Goal: Task Accomplishment & Management: Manage account settings

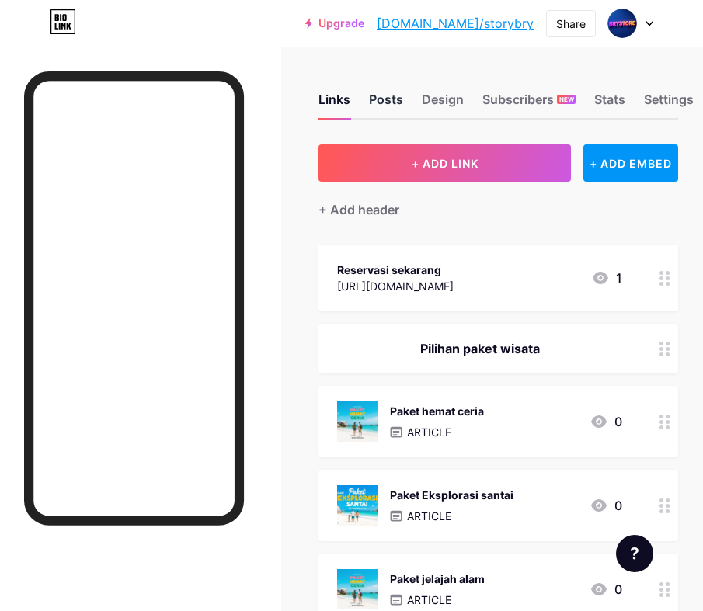
click at [385, 98] on div "Posts" at bounding box center [386, 104] width 34 height 28
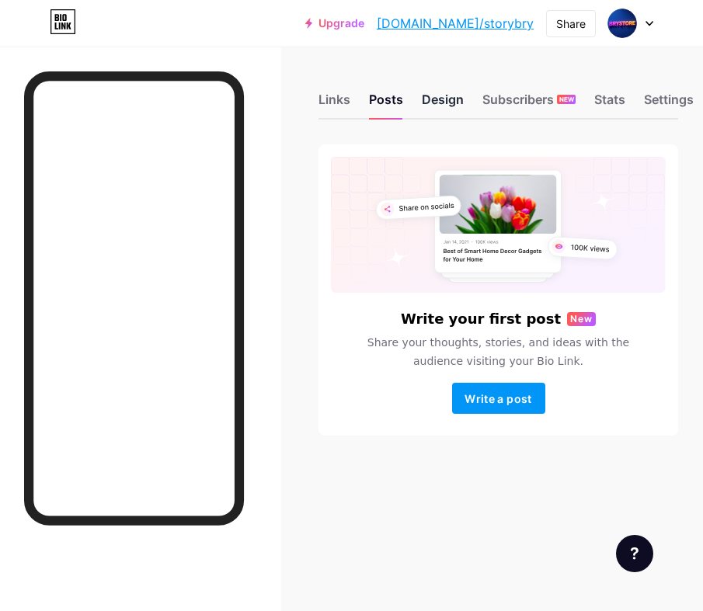
click at [434, 93] on div "Design" at bounding box center [443, 104] width 42 height 28
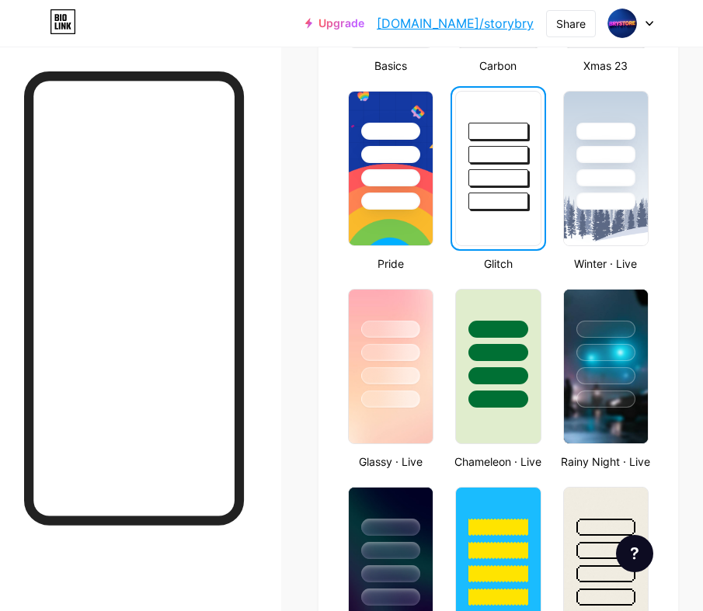
scroll to position [579, 0]
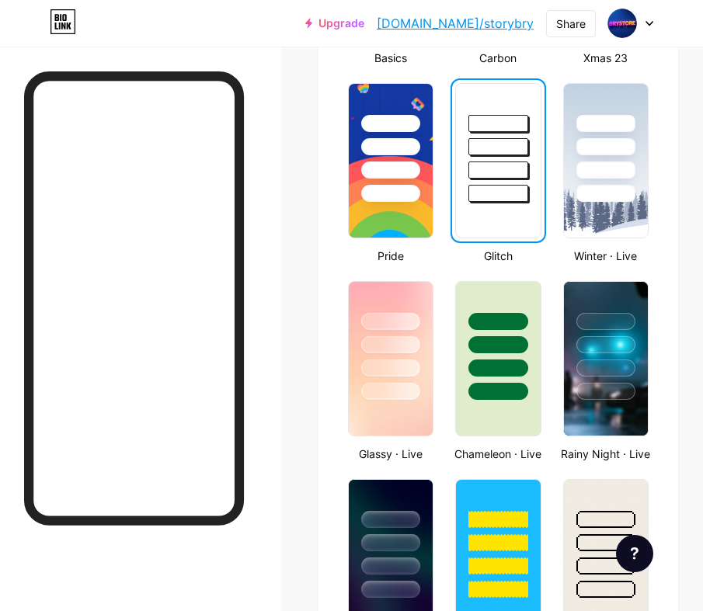
click at [459, 166] on div at bounding box center [498, 143] width 84 height 118
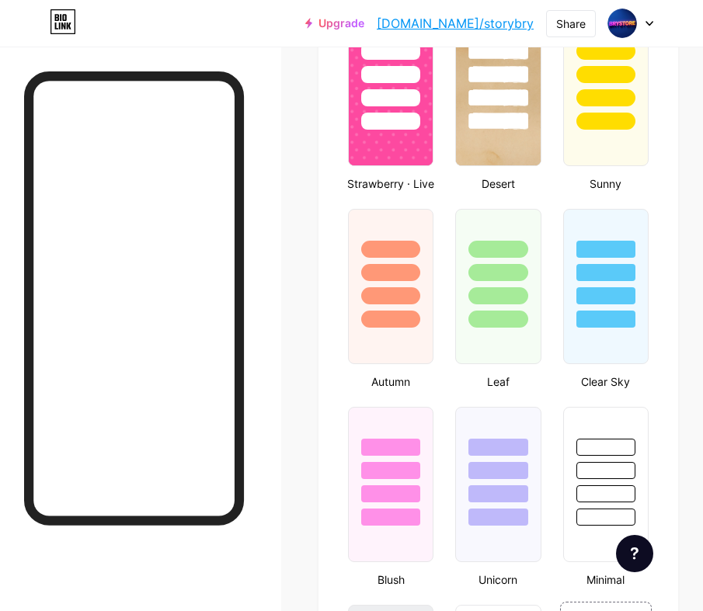
scroll to position [1246, 0]
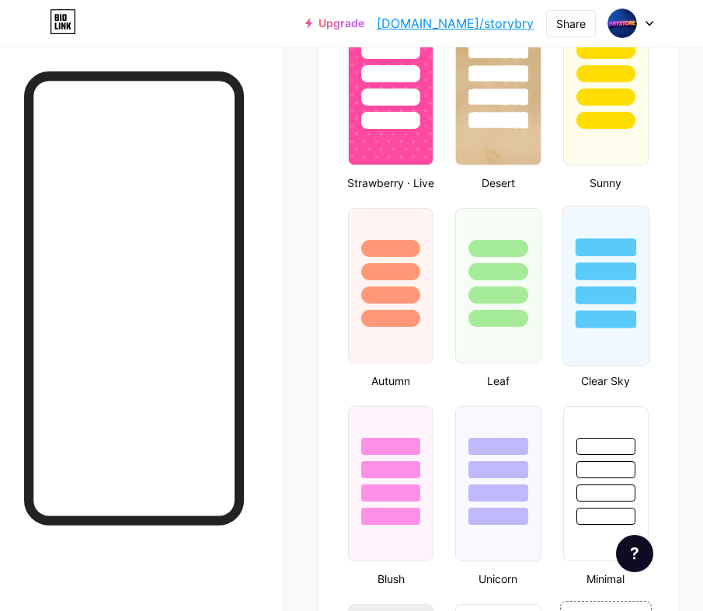
click at [607, 263] on div at bounding box center [606, 272] width 61 height 18
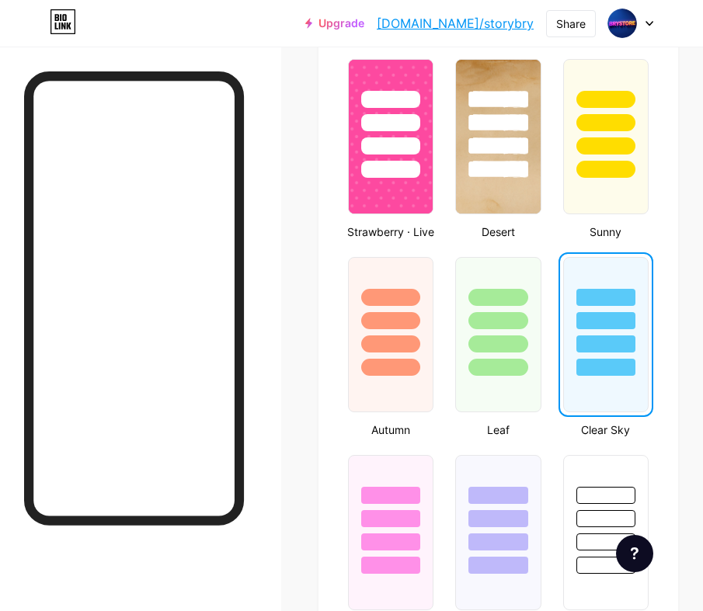
scroll to position [1175, 0]
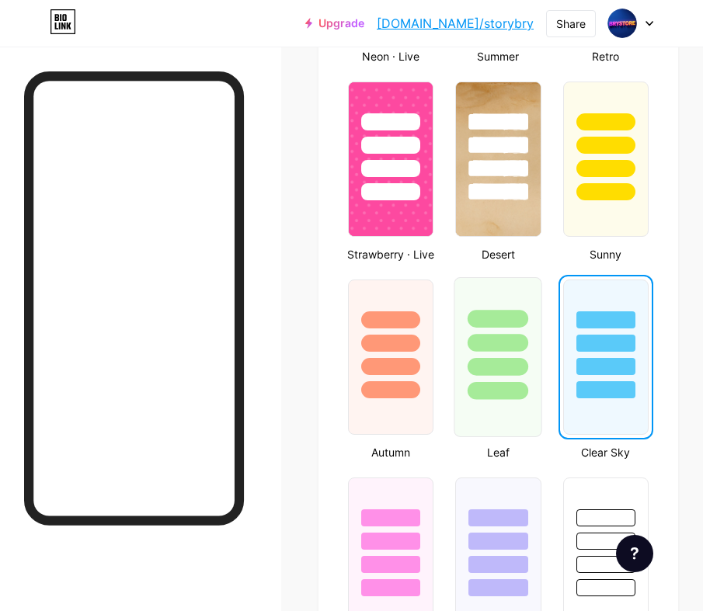
click at [492, 361] on div at bounding box center [498, 367] width 61 height 18
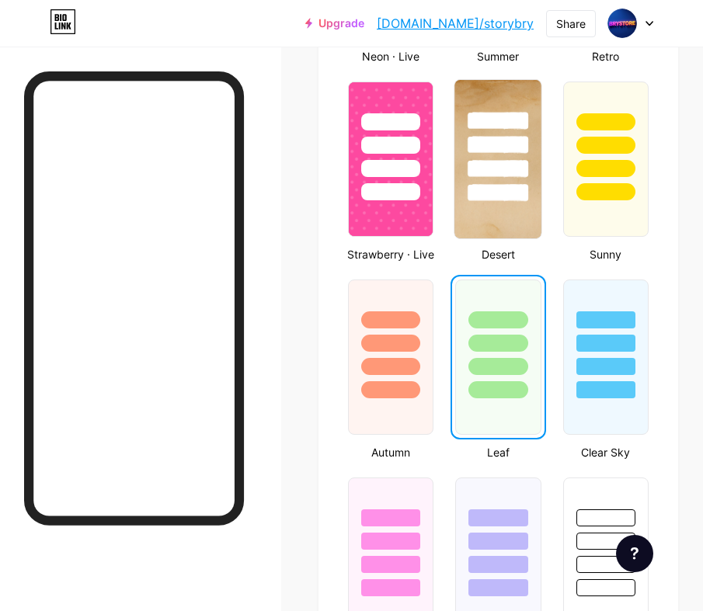
click at [503, 181] on div at bounding box center [498, 141] width 87 height 122
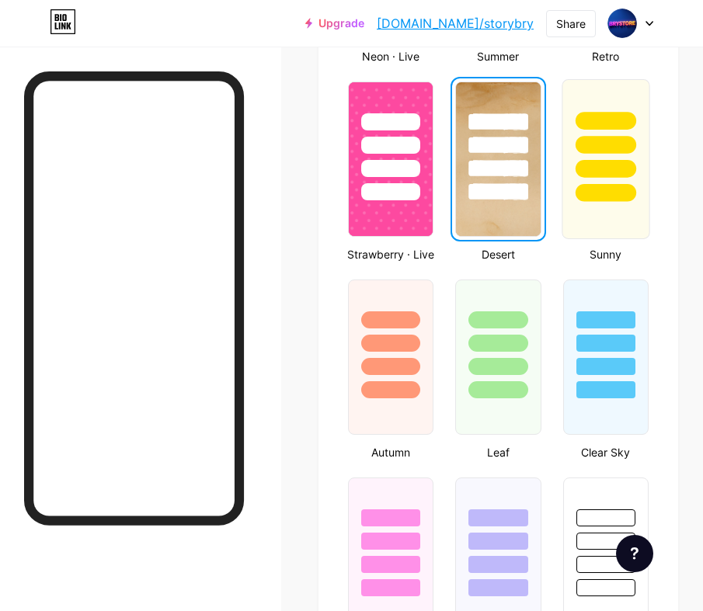
click at [599, 193] on div at bounding box center [606, 193] width 61 height 18
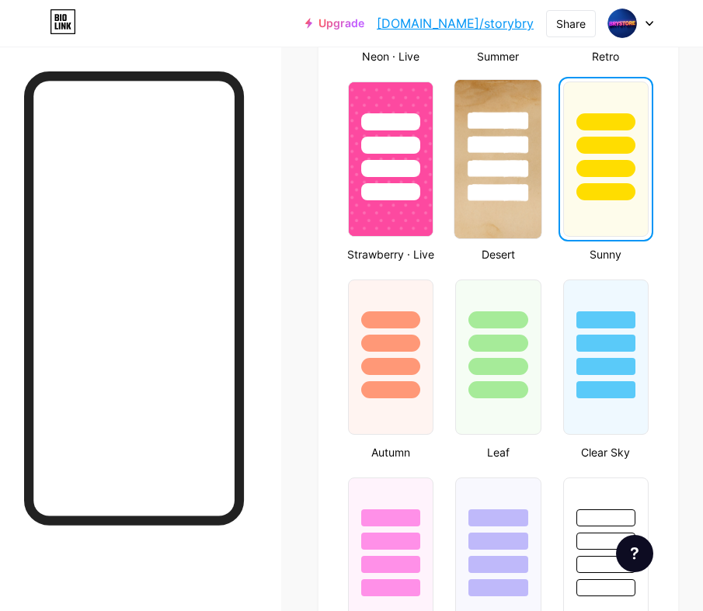
click at [528, 144] on div at bounding box center [498, 145] width 61 height 18
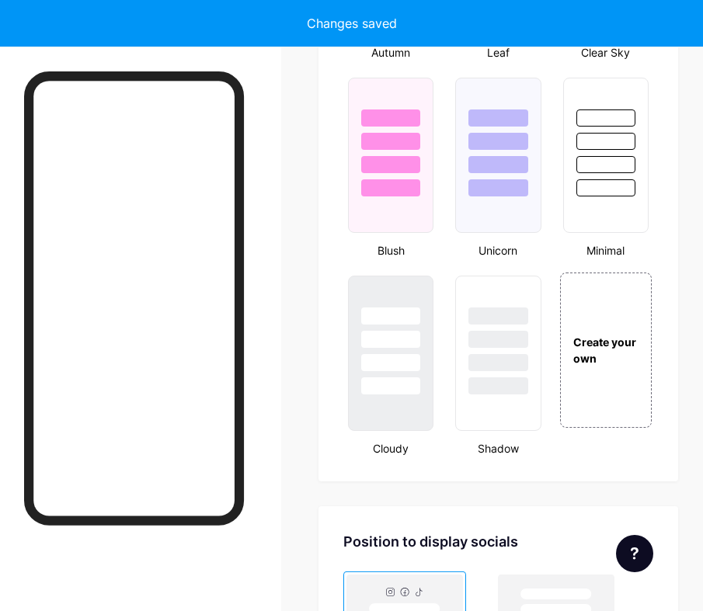
scroll to position [1578, 0]
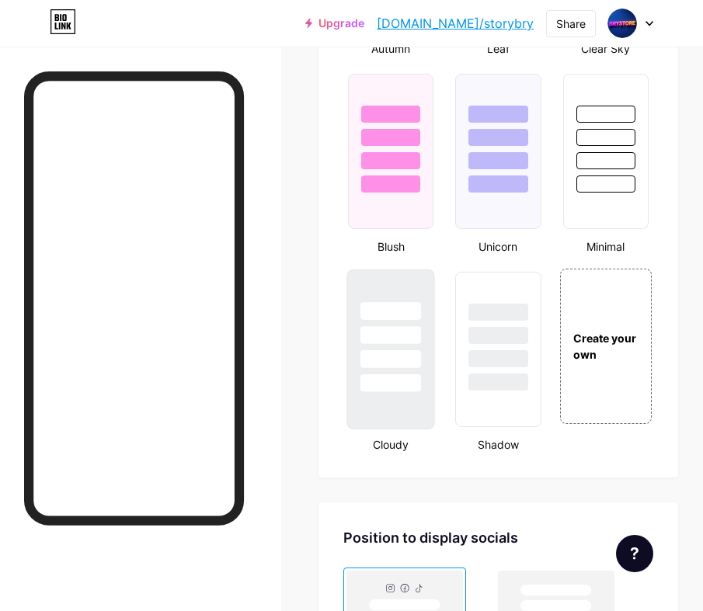
click at [367, 343] on div at bounding box center [390, 335] width 61 height 18
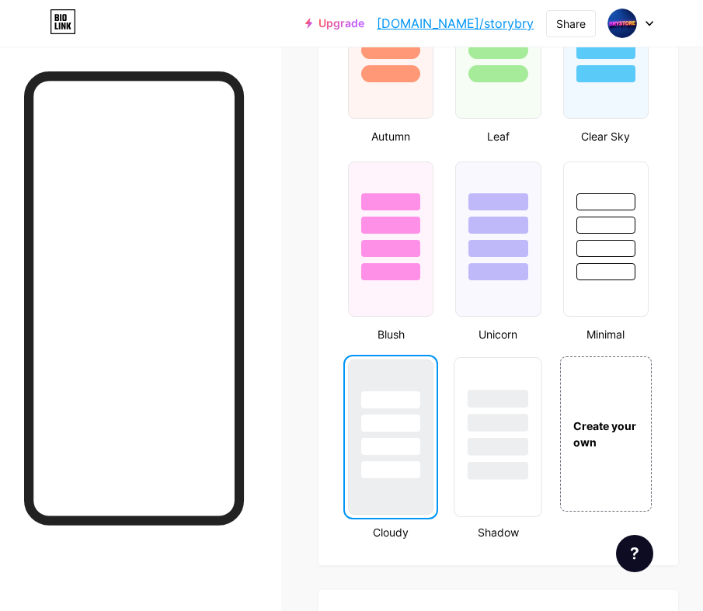
scroll to position [1489, 0]
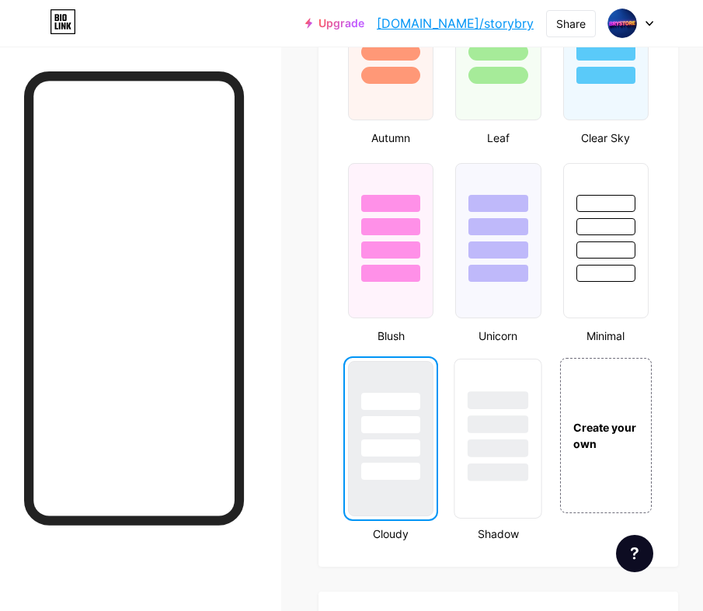
click at [475, 422] on div at bounding box center [498, 425] width 61 height 18
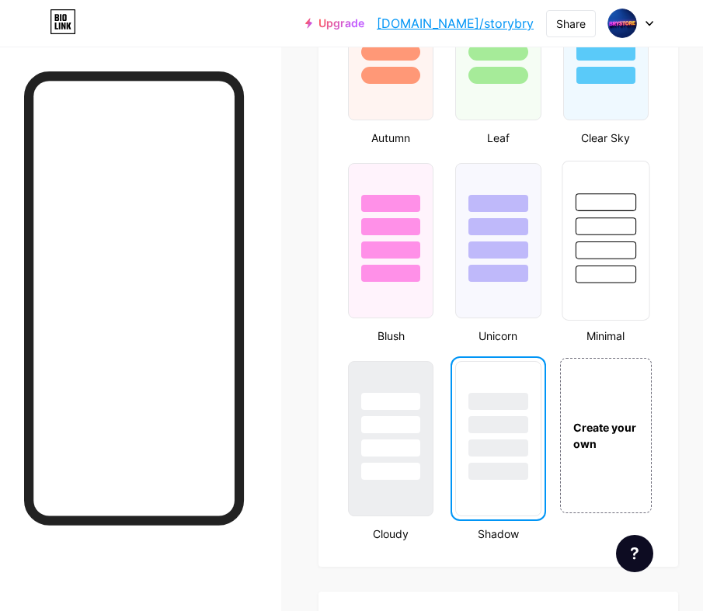
click at [636, 249] on div at bounding box center [605, 223] width 87 height 122
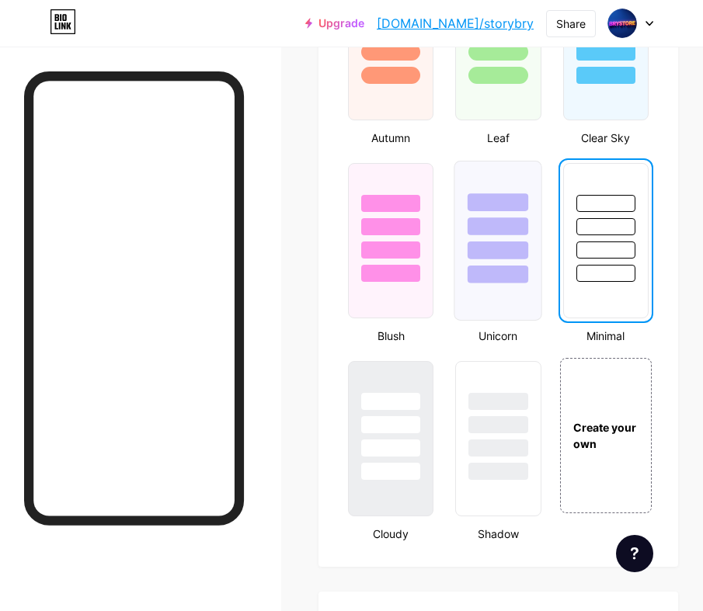
click at [534, 214] on div at bounding box center [498, 223] width 87 height 122
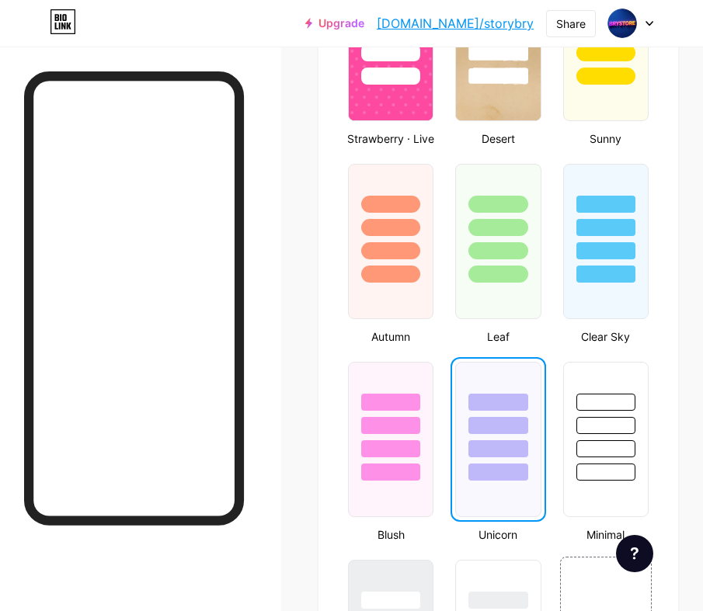
scroll to position [1276, 0]
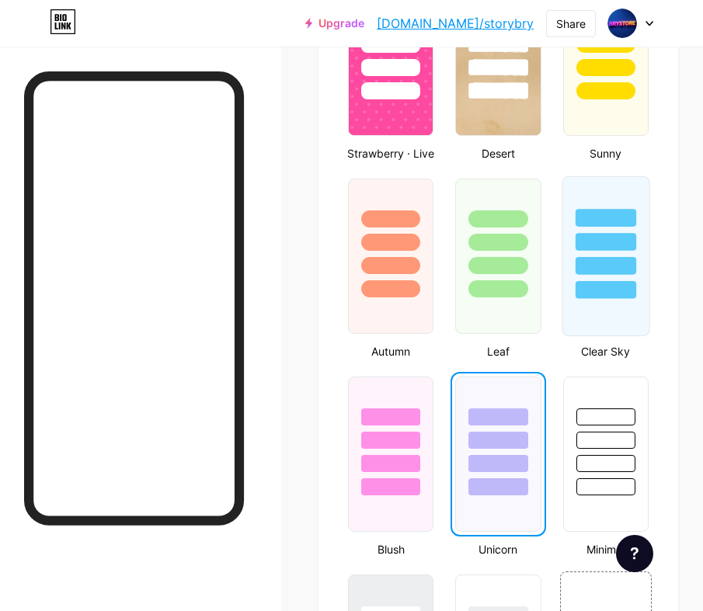
click at [616, 268] on div at bounding box center [606, 266] width 61 height 18
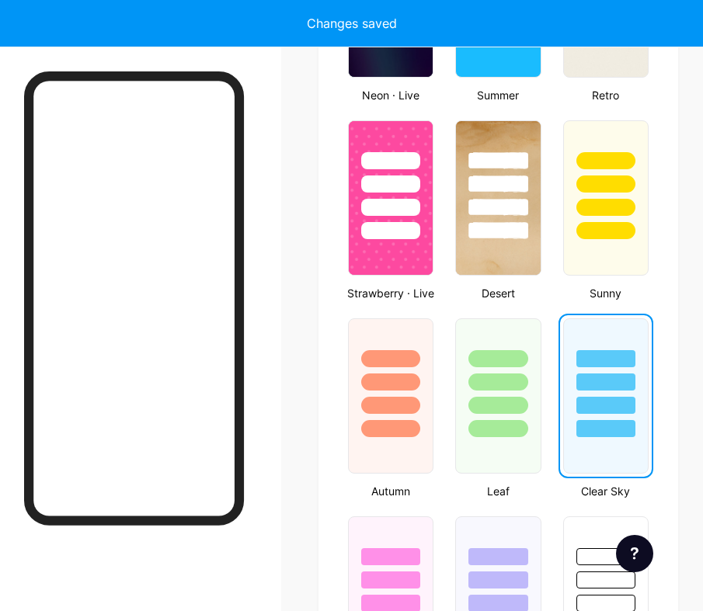
scroll to position [1115, 0]
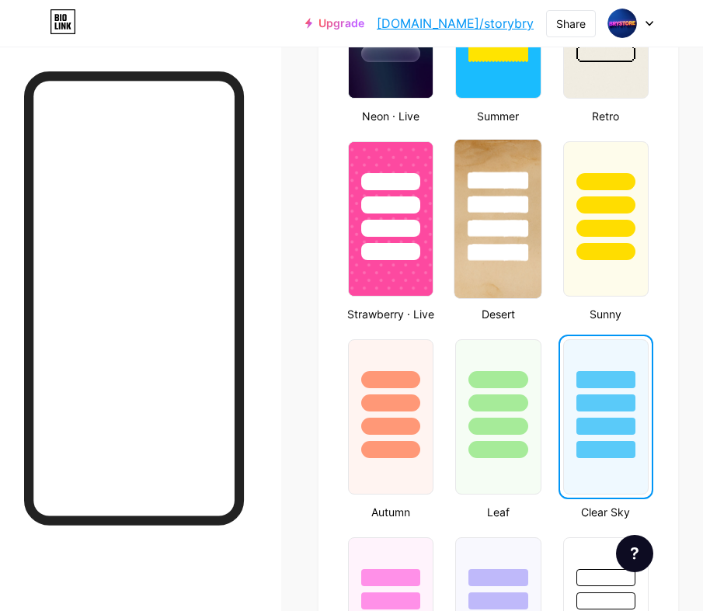
click at [498, 211] on div at bounding box center [498, 205] width 61 height 18
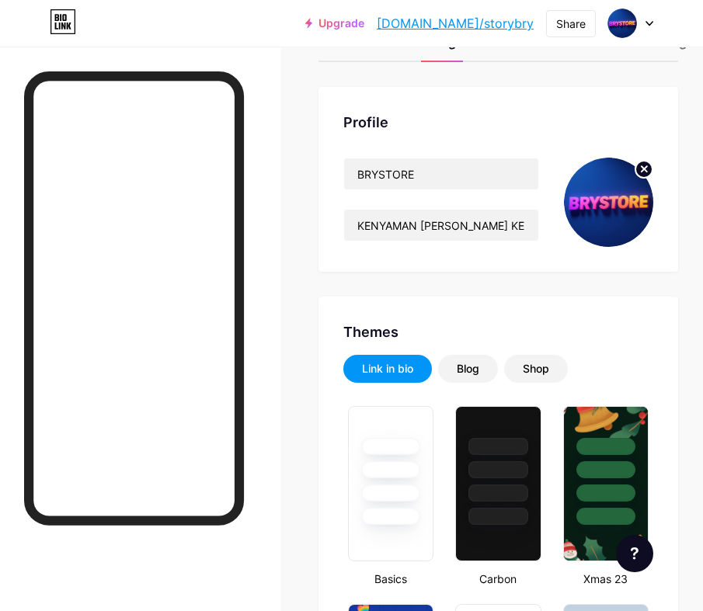
scroll to position [29, 0]
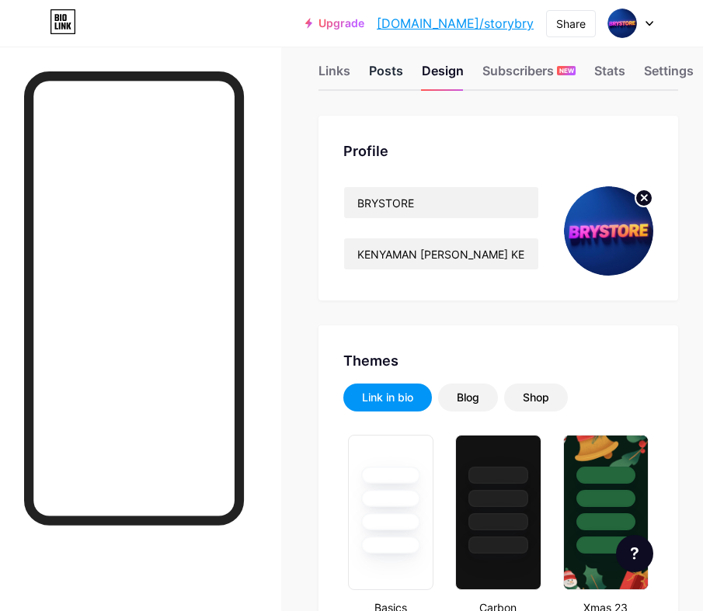
click at [387, 71] on div "Posts" at bounding box center [386, 75] width 34 height 28
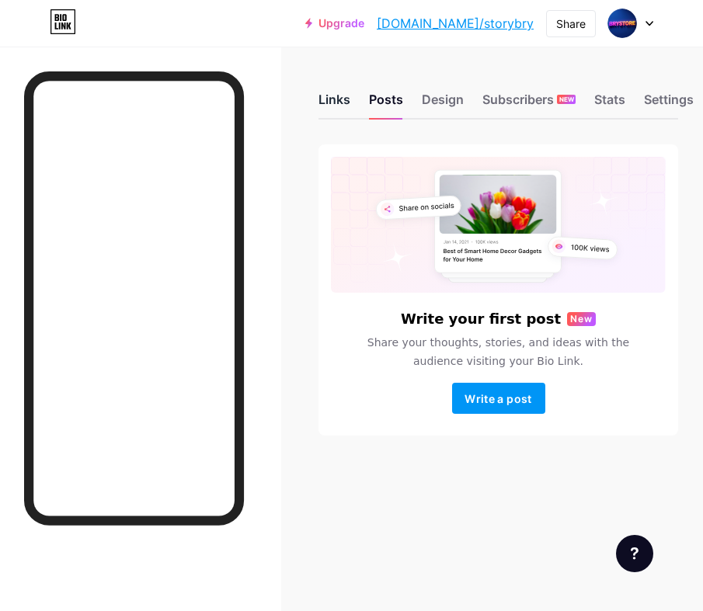
click at [341, 94] on div "Links" at bounding box center [334, 104] width 32 height 28
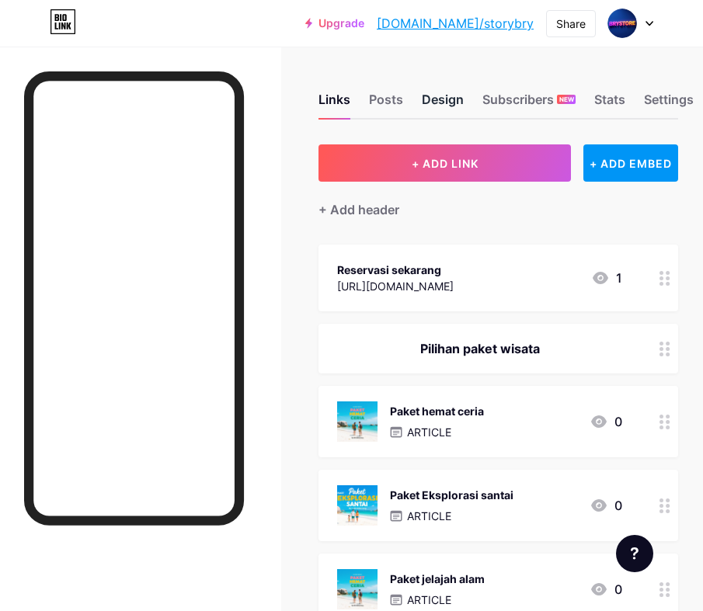
click at [429, 103] on div "Design" at bounding box center [443, 104] width 42 height 28
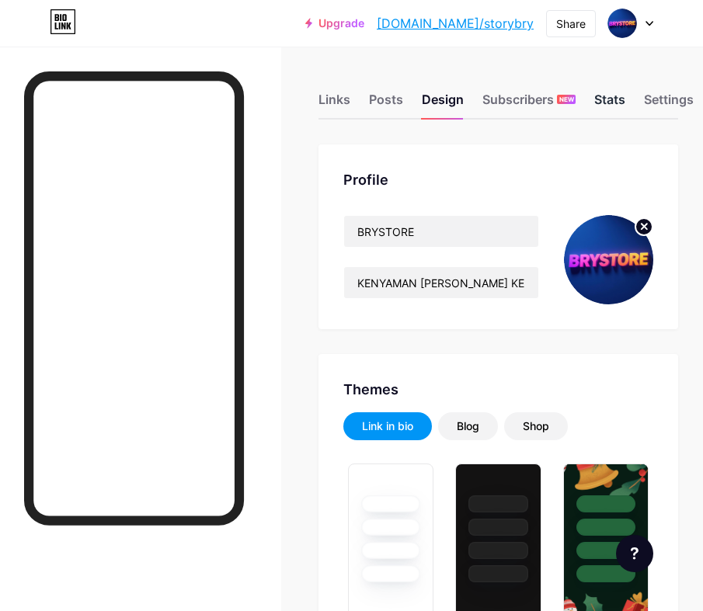
click at [597, 103] on div "Stats" at bounding box center [609, 104] width 31 height 28
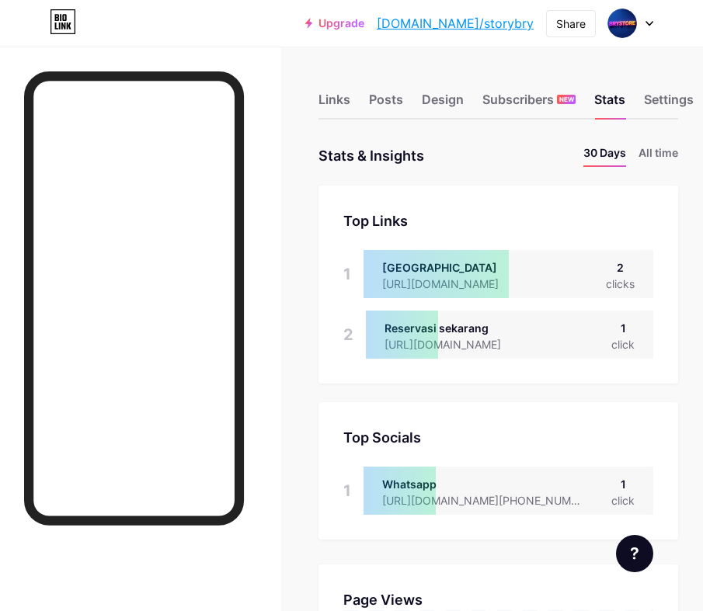
scroll to position [611, 703]
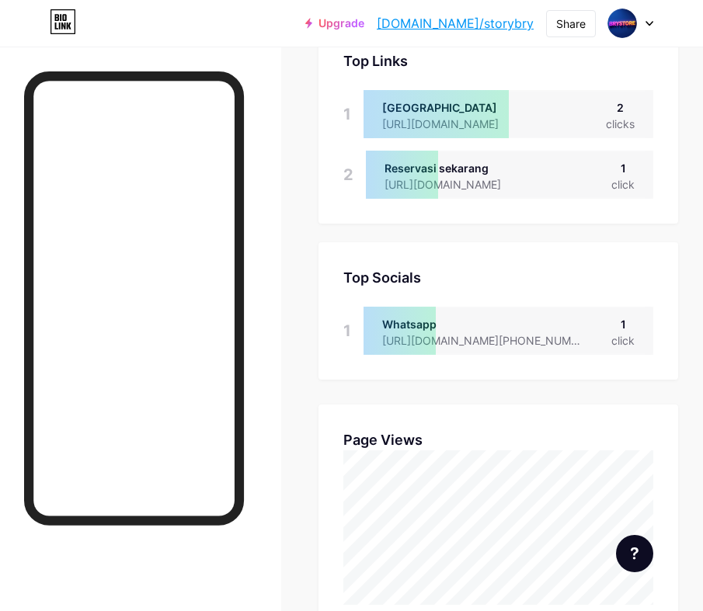
scroll to position [0, 0]
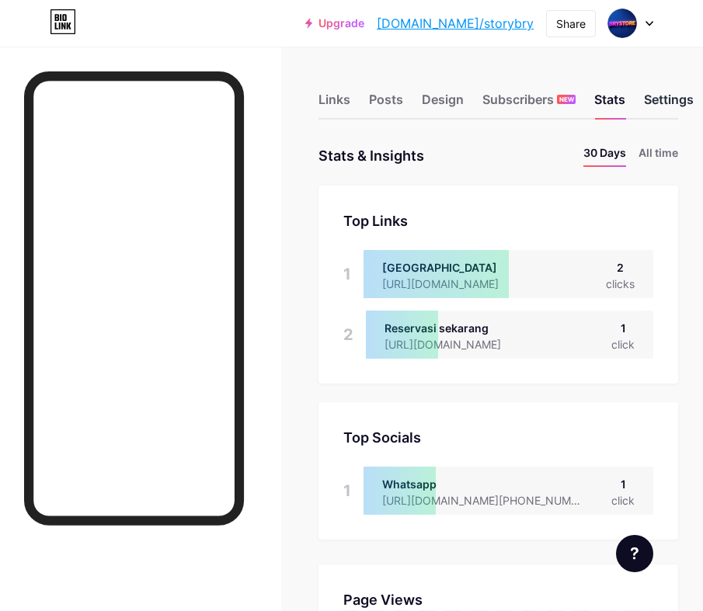
click at [665, 95] on div "Settings" at bounding box center [669, 104] width 50 height 28
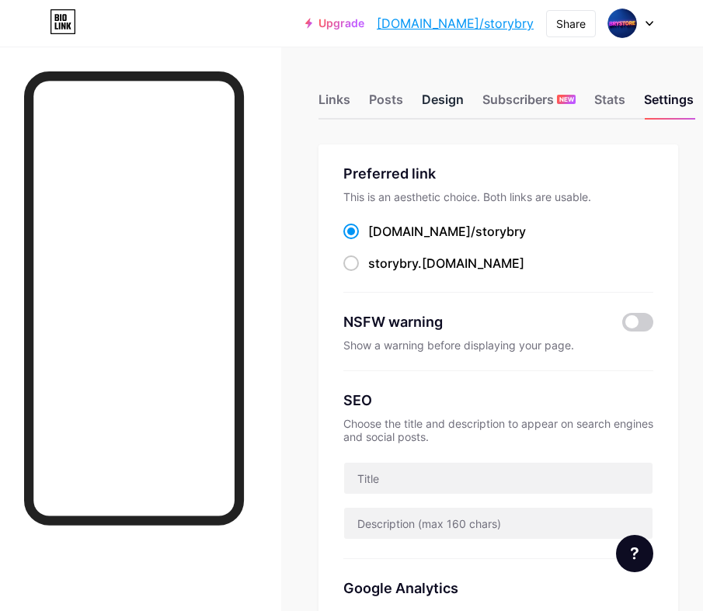
click at [431, 103] on div "Design" at bounding box center [443, 104] width 42 height 28
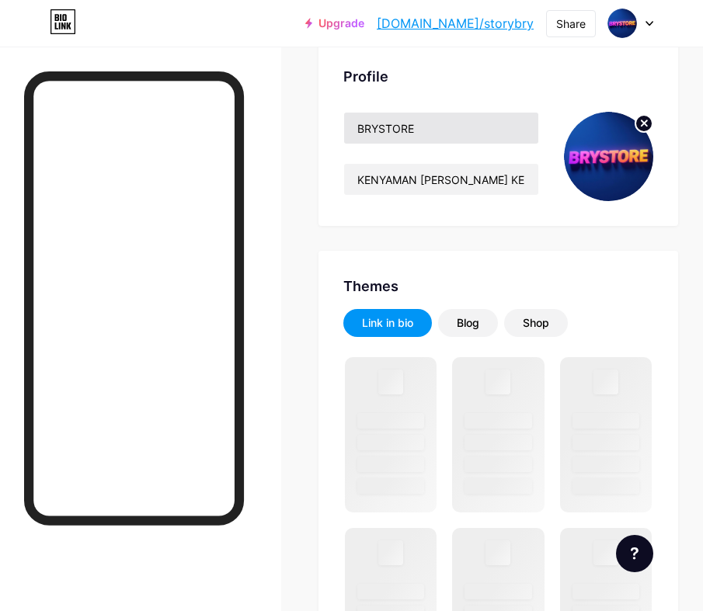
scroll to position [119, 0]
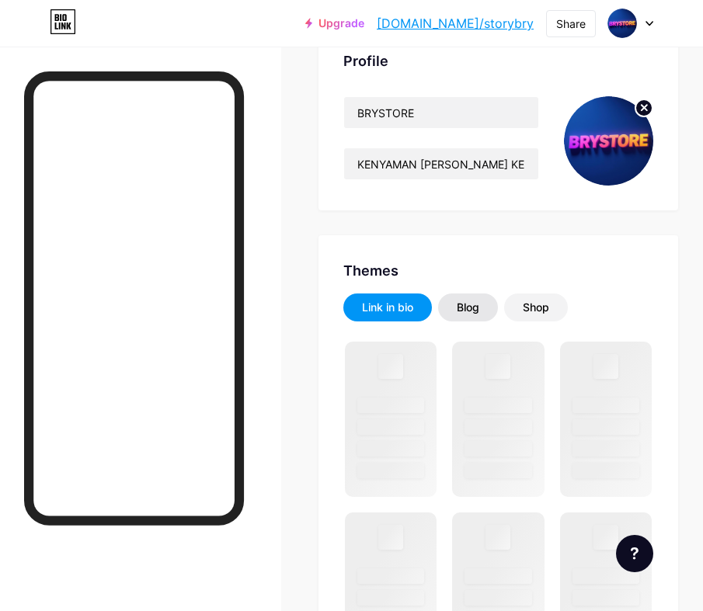
click at [487, 304] on div "Blog" at bounding box center [468, 308] width 60 height 28
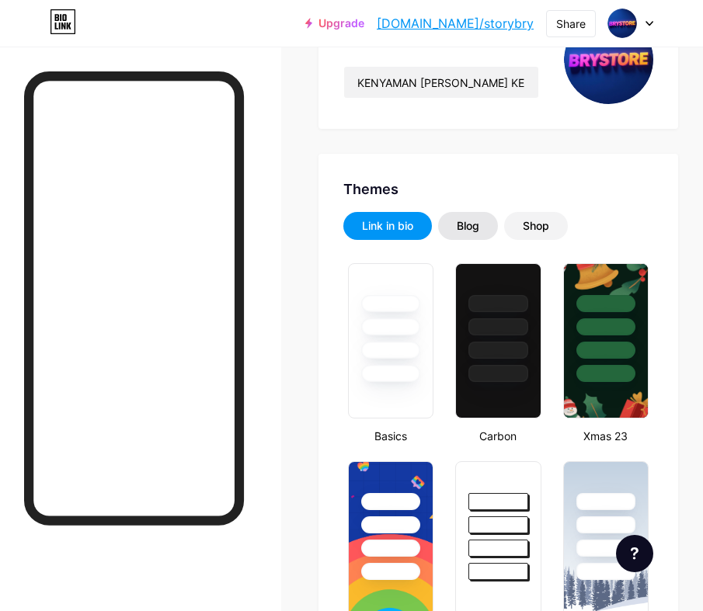
scroll to position [202, 0]
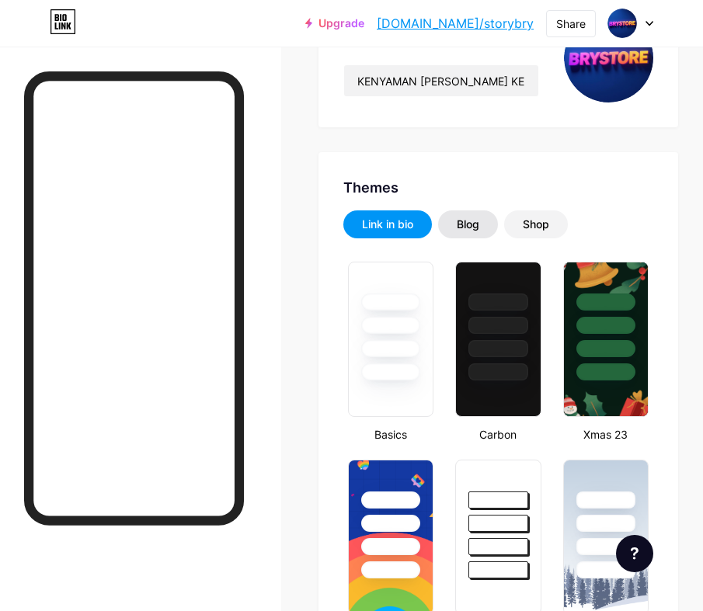
click at [481, 219] on div "Blog" at bounding box center [468, 225] width 60 height 28
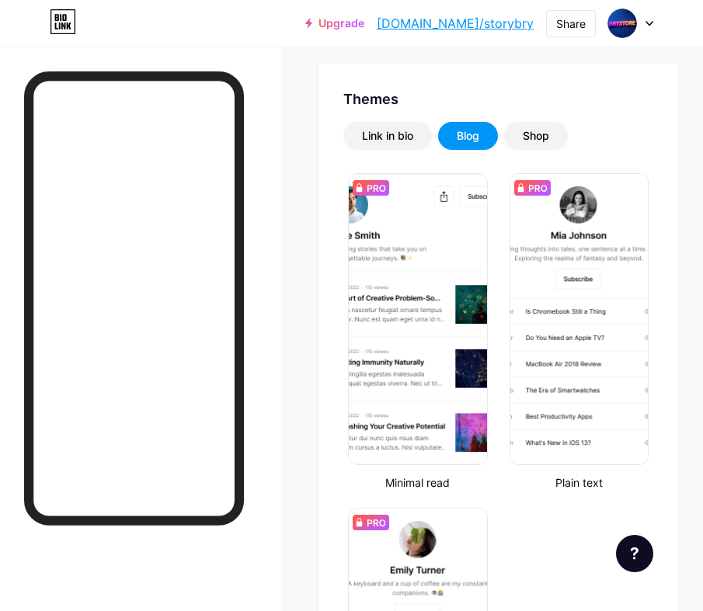
scroll to position [361, 0]
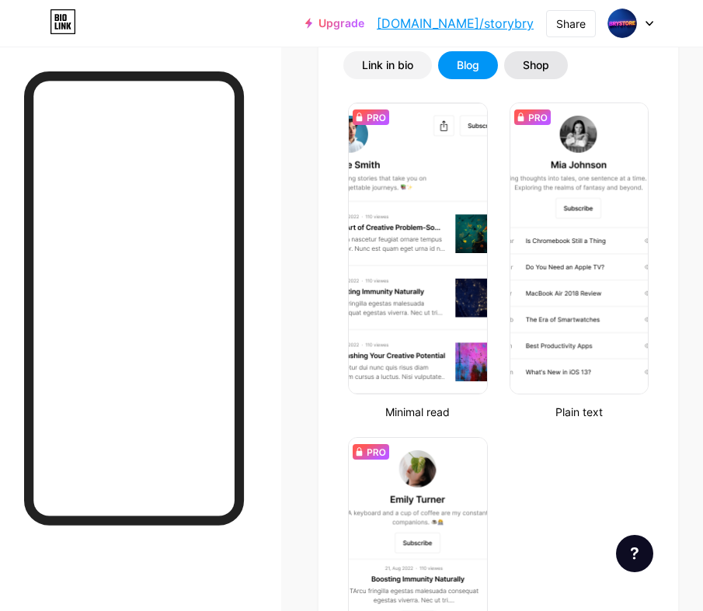
click at [554, 57] on div "Shop" at bounding box center [536, 65] width 64 height 28
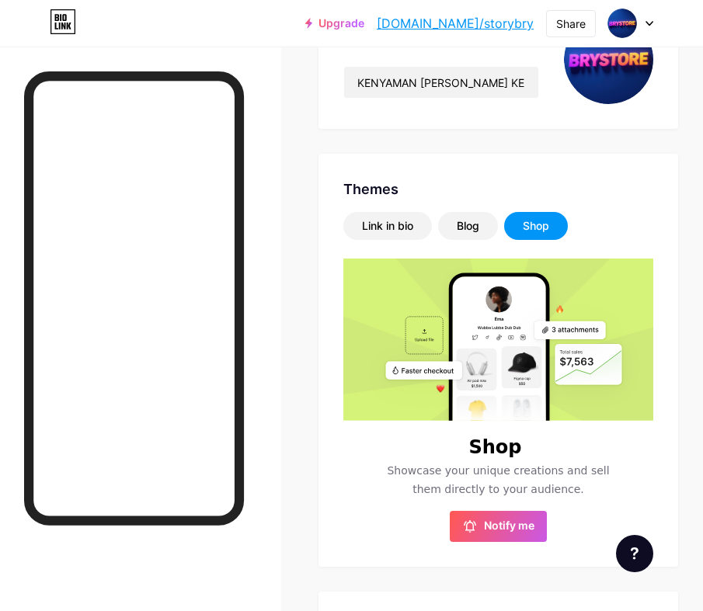
scroll to position [0, 0]
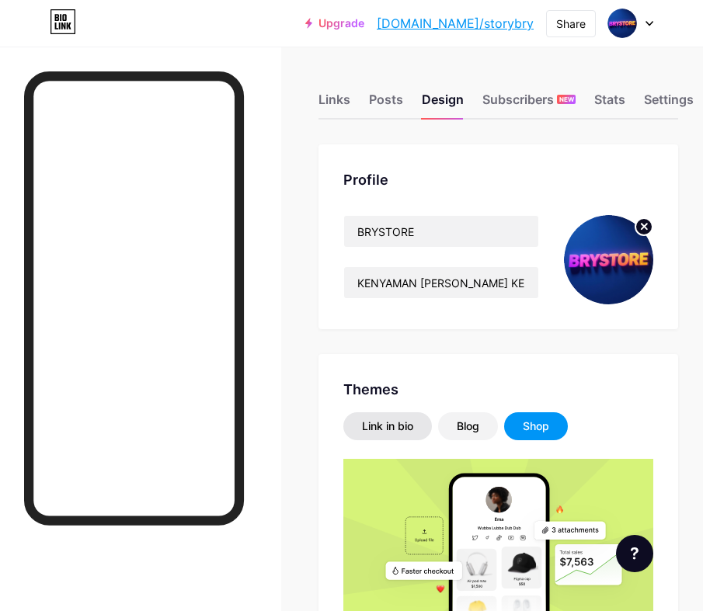
click at [388, 424] on div "Link in bio" at bounding box center [387, 427] width 51 height 16
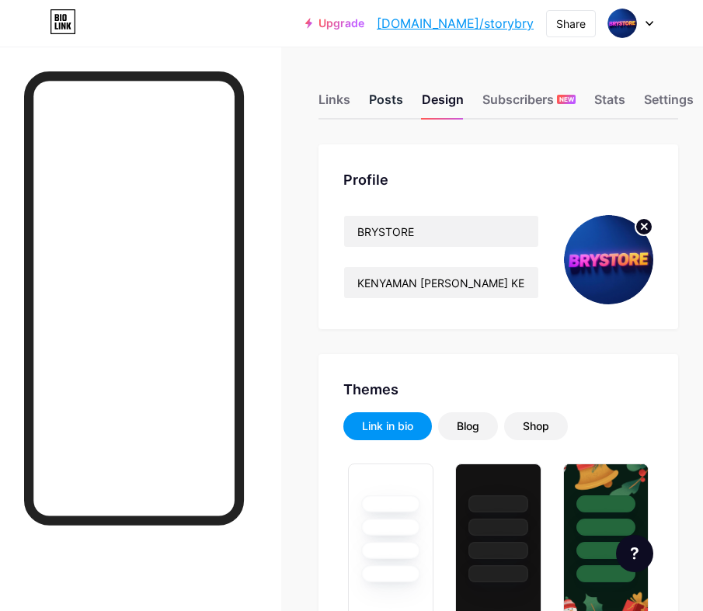
click at [398, 99] on div "Posts" at bounding box center [386, 104] width 34 height 28
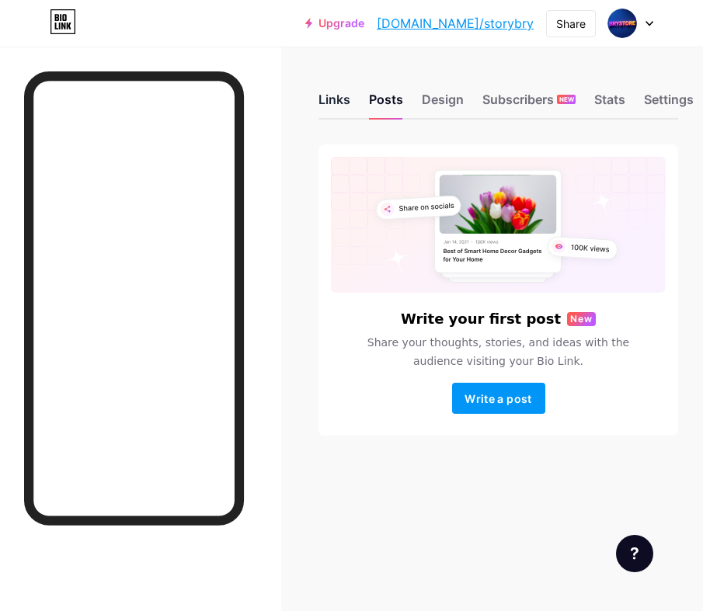
click at [332, 101] on div "Links" at bounding box center [334, 104] width 32 height 28
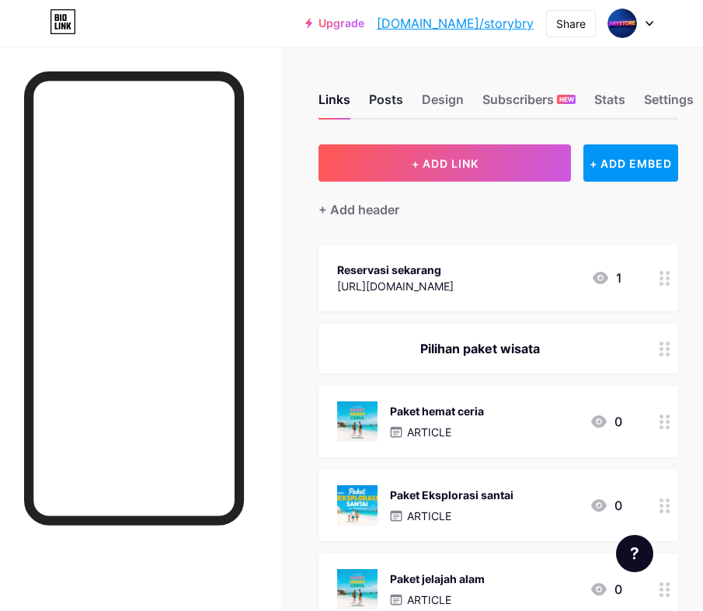
click at [395, 96] on div "Posts" at bounding box center [386, 104] width 34 height 28
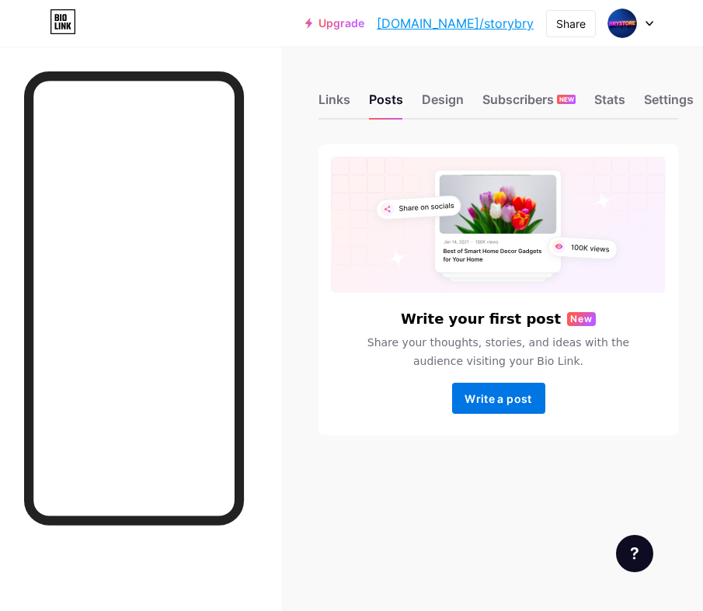
click at [484, 391] on button "Write a post" at bounding box center [498, 398] width 93 height 31
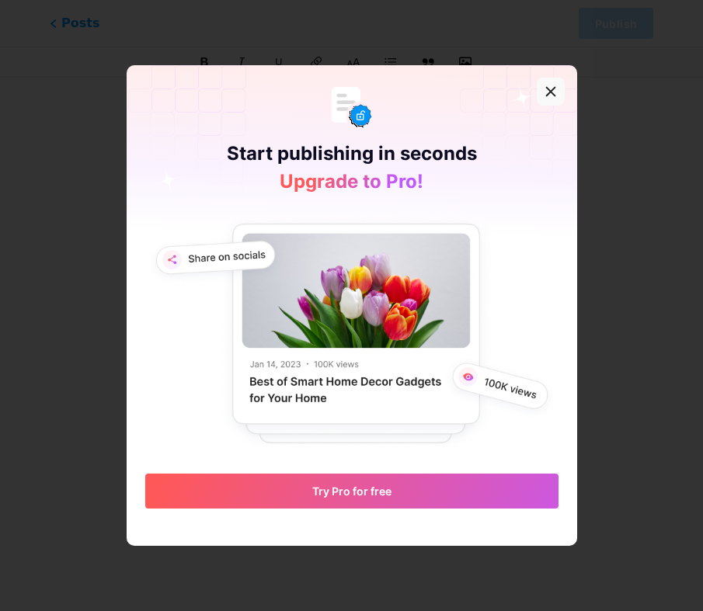
click at [555, 92] on icon at bounding box center [551, 91] width 12 height 12
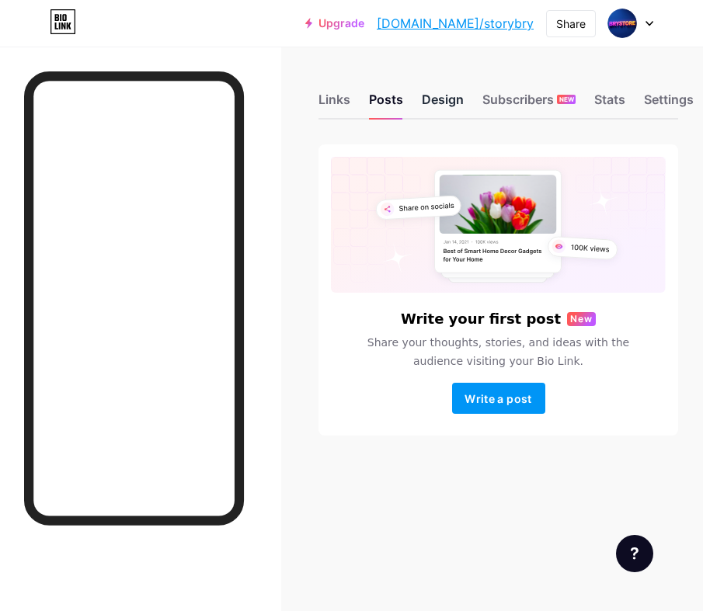
click at [427, 102] on div "Design" at bounding box center [443, 104] width 42 height 28
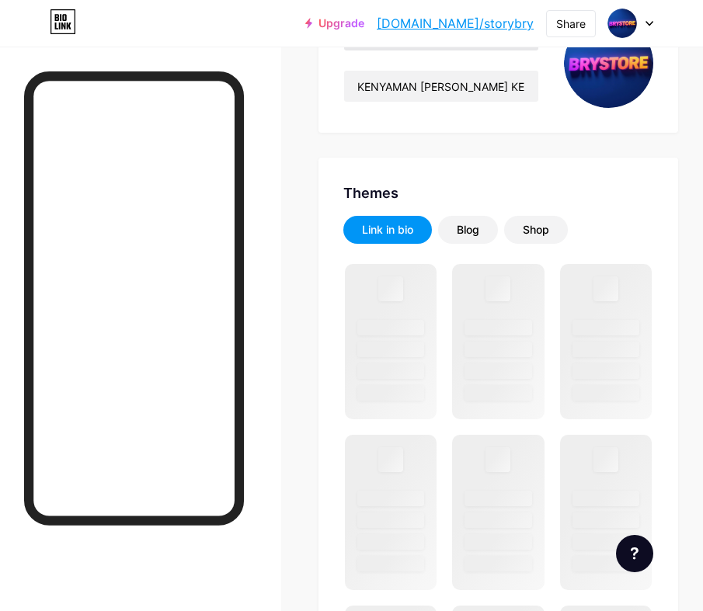
scroll to position [198, 0]
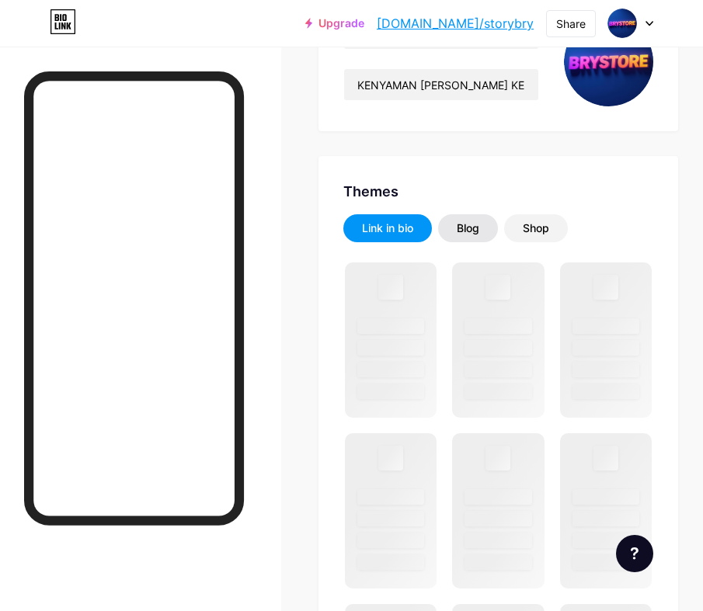
click at [459, 226] on div "Blog" at bounding box center [468, 229] width 23 height 16
click at [534, 225] on div "Shop" at bounding box center [536, 229] width 26 height 16
click at [479, 228] on div "Blog" at bounding box center [468, 229] width 23 height 16
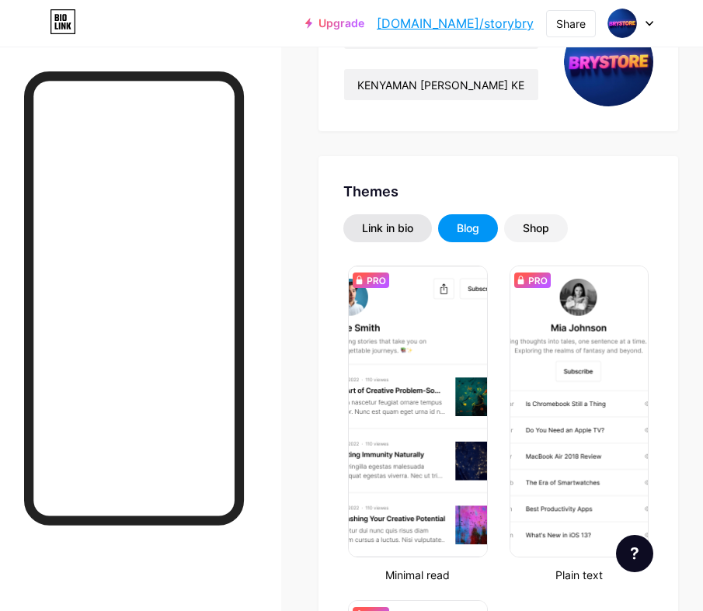
click at [402, 230] on div "Link in bio" at bounding box center [387, 229] width 51 height 16
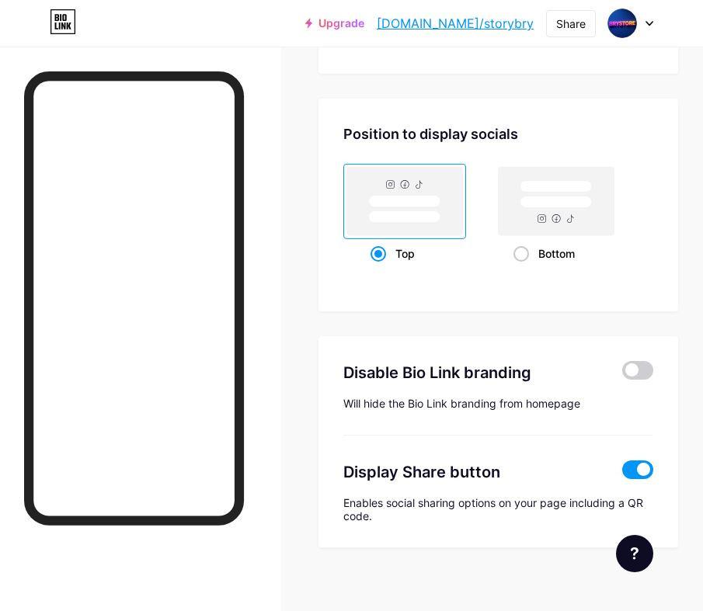
scroll to position [1997, 0]
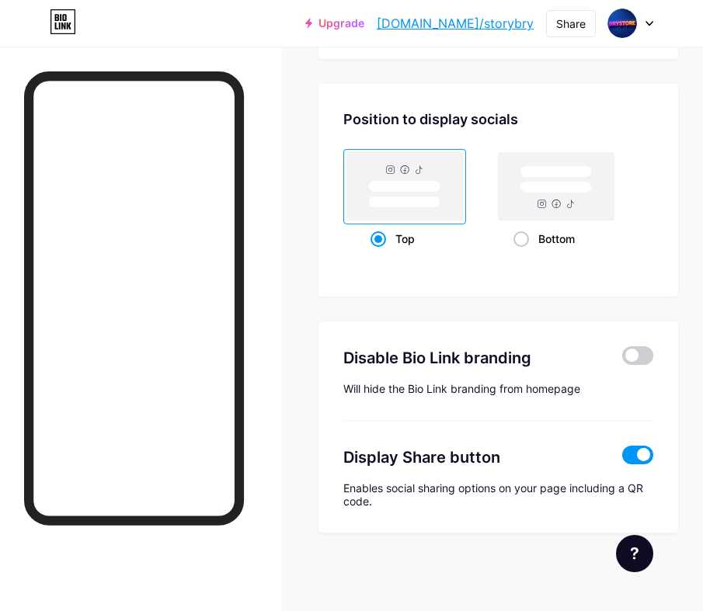
click at [605, 348] on div "Disable Bio Link branding" at bounding box center [482, 357] width 279 height 23
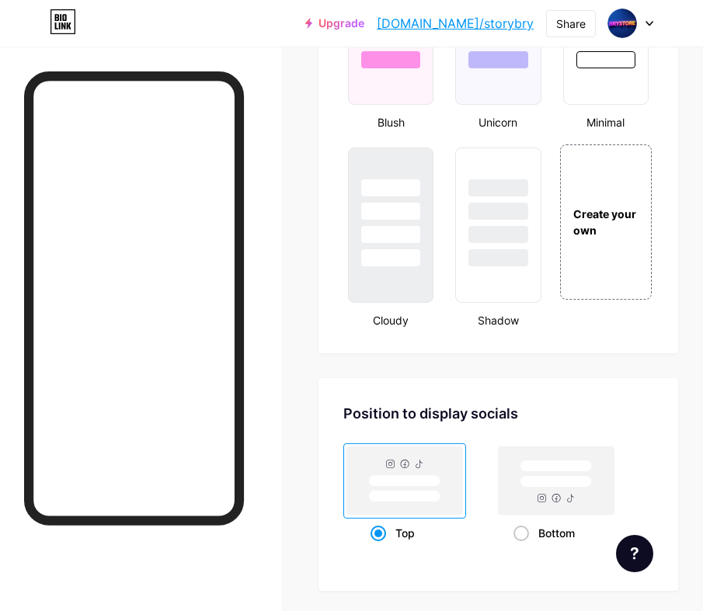
scroll to position [1702, 0]
click at [611, 243] on div "Create your own" at bounding box center [606, 222] width 95 height 160
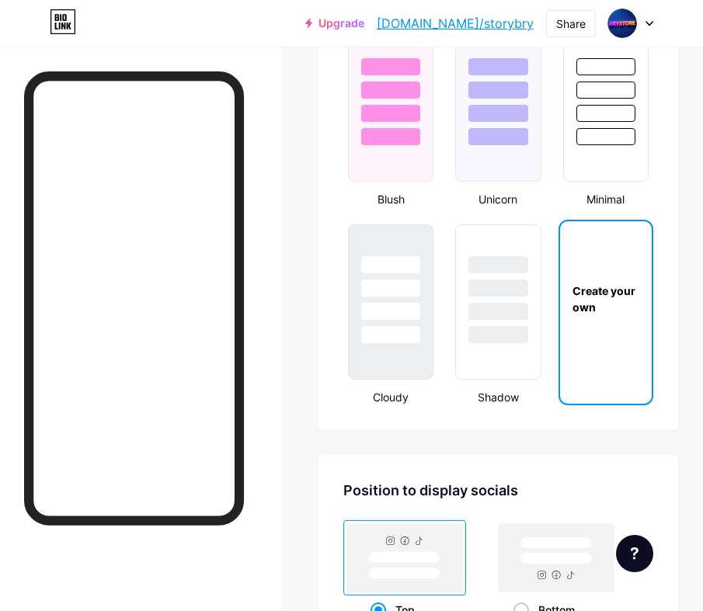
scroll to position [1613, 0]
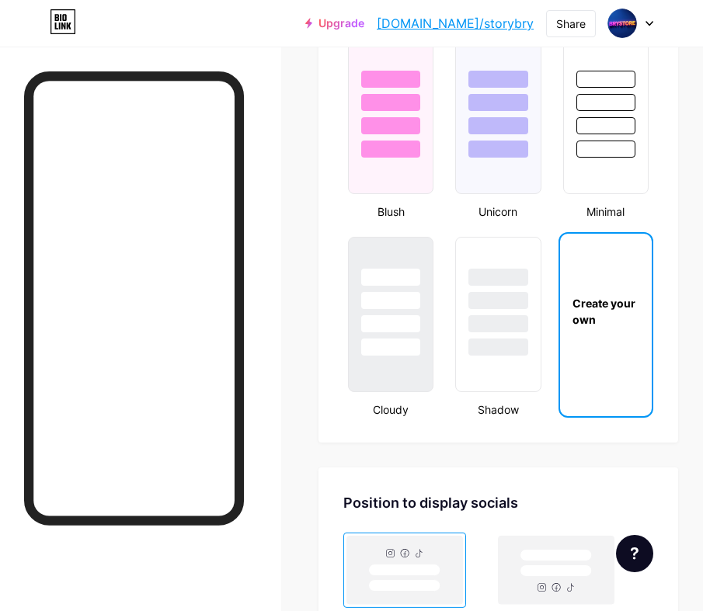
click at [616, 263] on div "Create your own" at bounding box center [606, 311] width 92 height 155
click at [615, 262] on div "Create your own" at bounding box center [606, 311] width 92 height 155
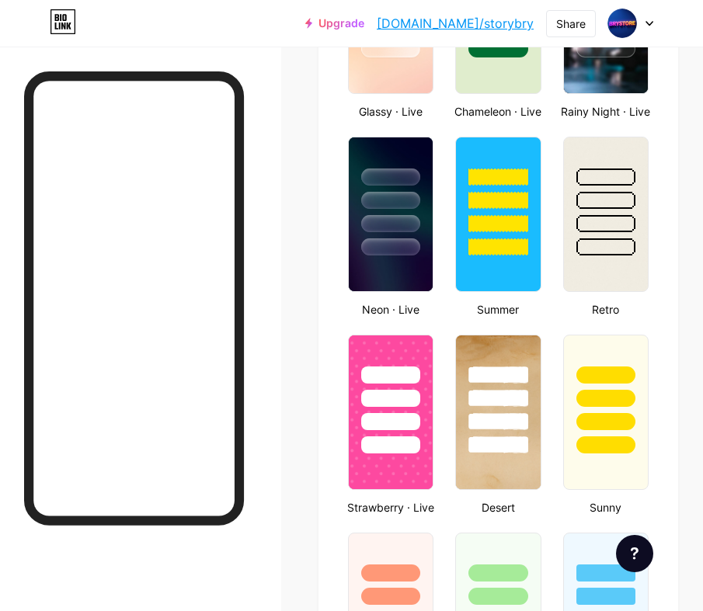
scroll to position [1172, 0]
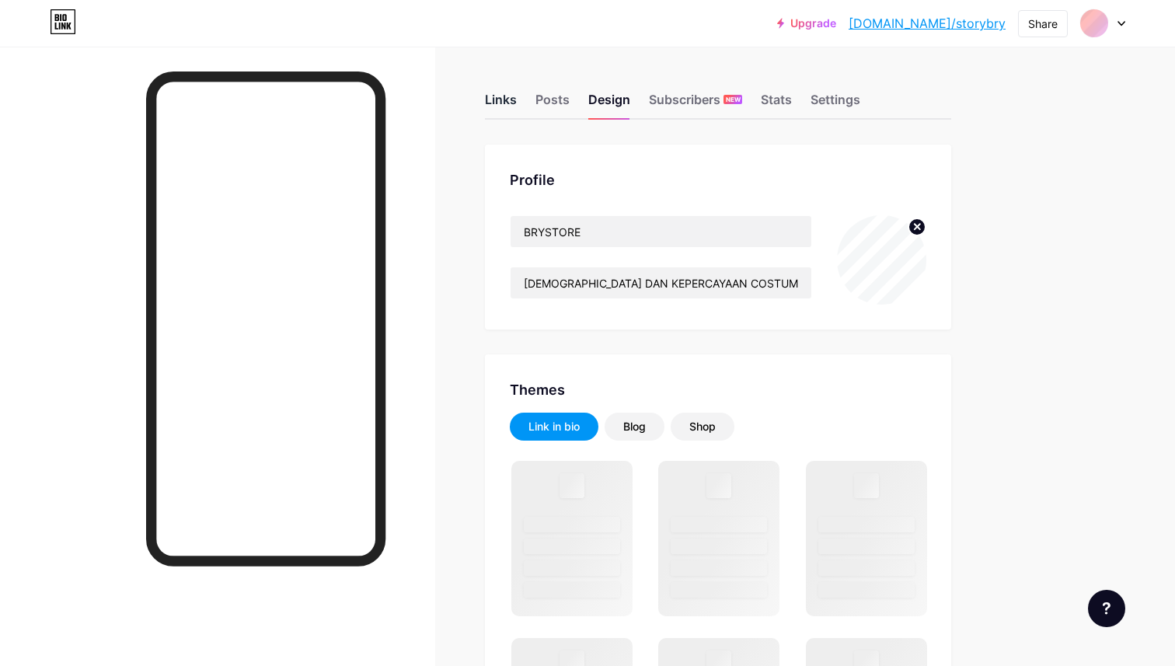
click at [504, 99] on div "Links" at bounding box center [501, 104] width 32 height 28
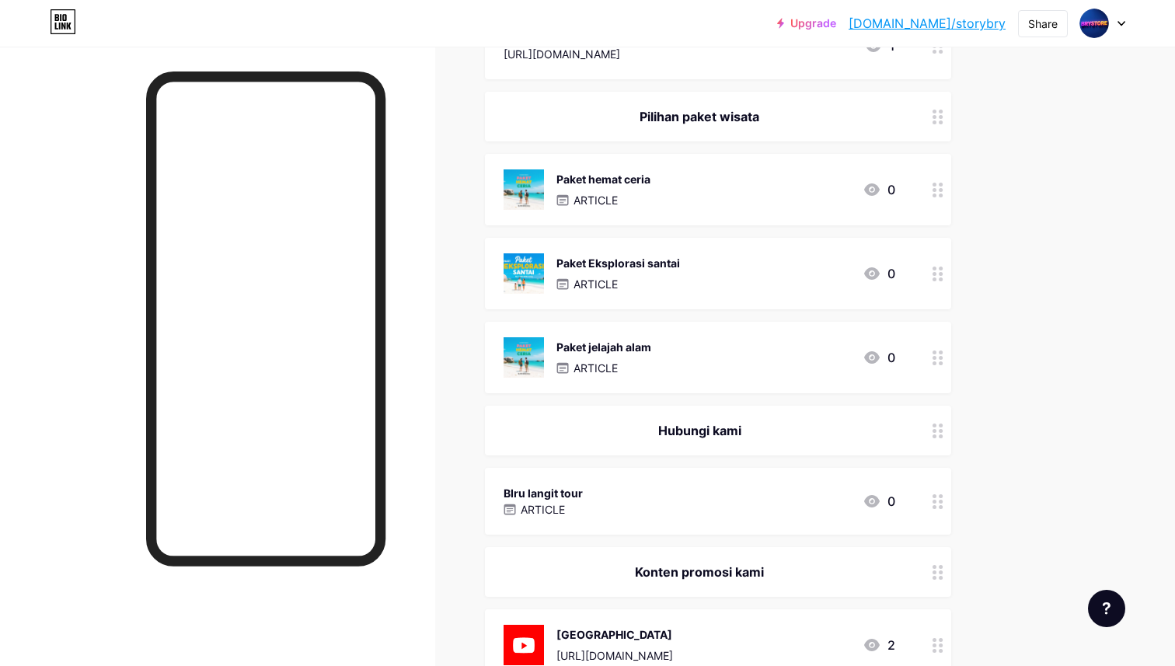
scroll to position [231, 0]
click at [702, 201] on div at bounding box center [937, 190] width 26 height 71
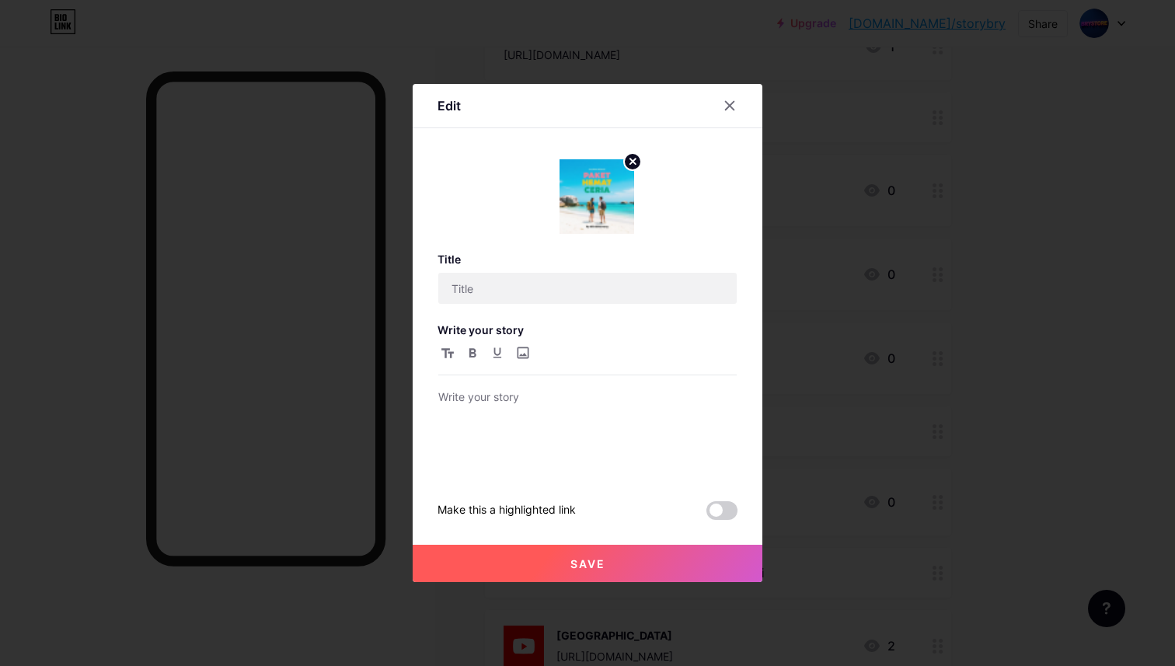
type input "Paket hemat ceria"
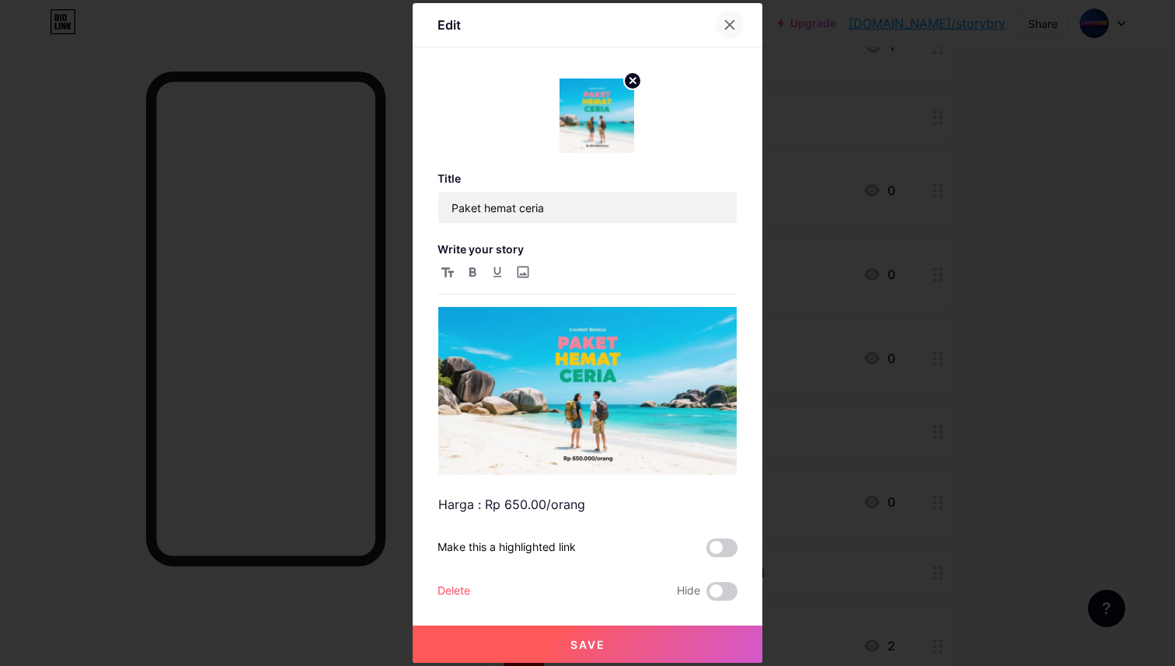
click at [702, 21] on icon at bounding box center [730, 25] width 9 height 9
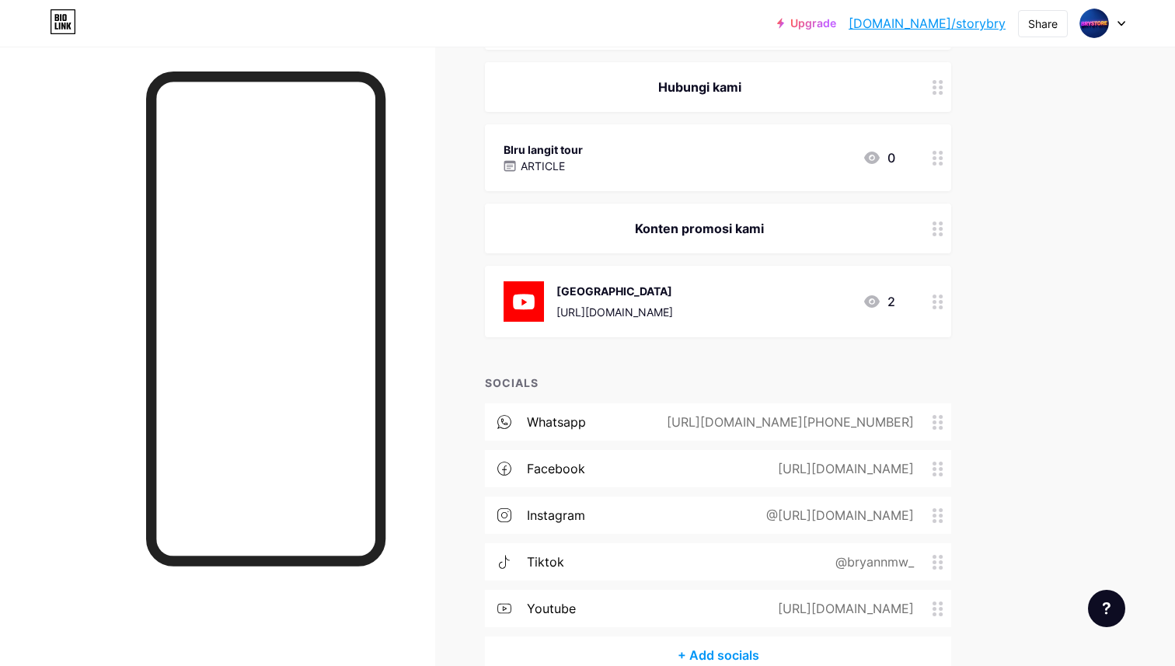
scroll to position [660, 0]
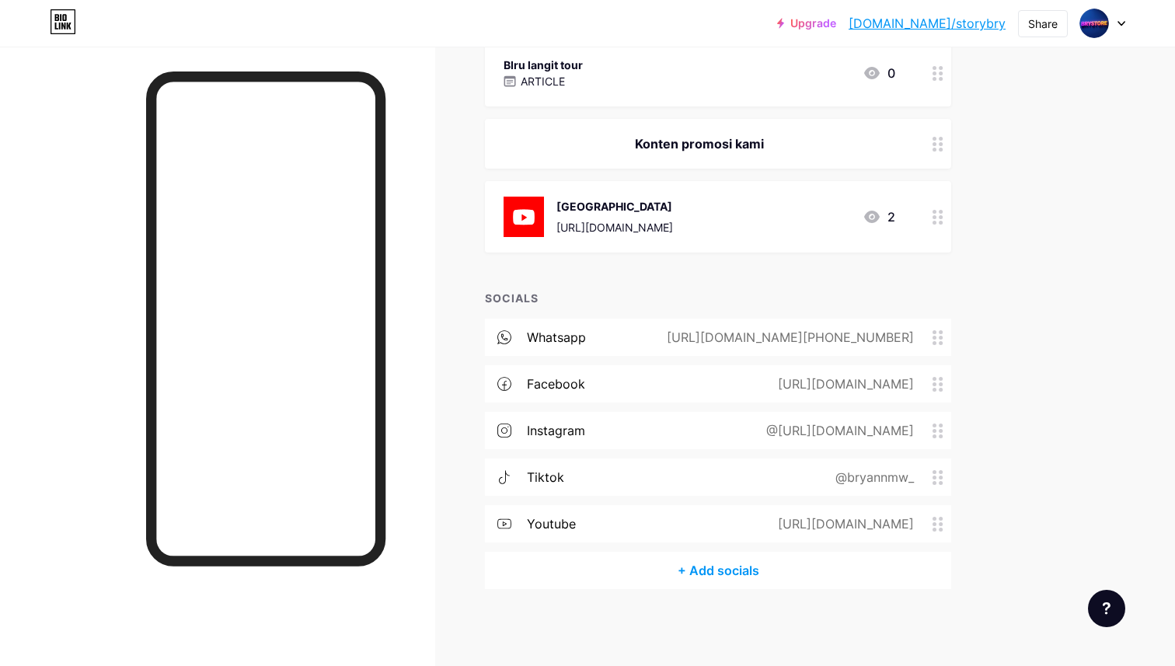
drag, startPoint x: 934, startPoint y: 371, endPoint x: 950, endPoint y: 389, distance: 23.7
click at [702, 389] on div "facebook https://www.facebook.com/birulangit" at bounding box center [718, 383] width 466 height 37
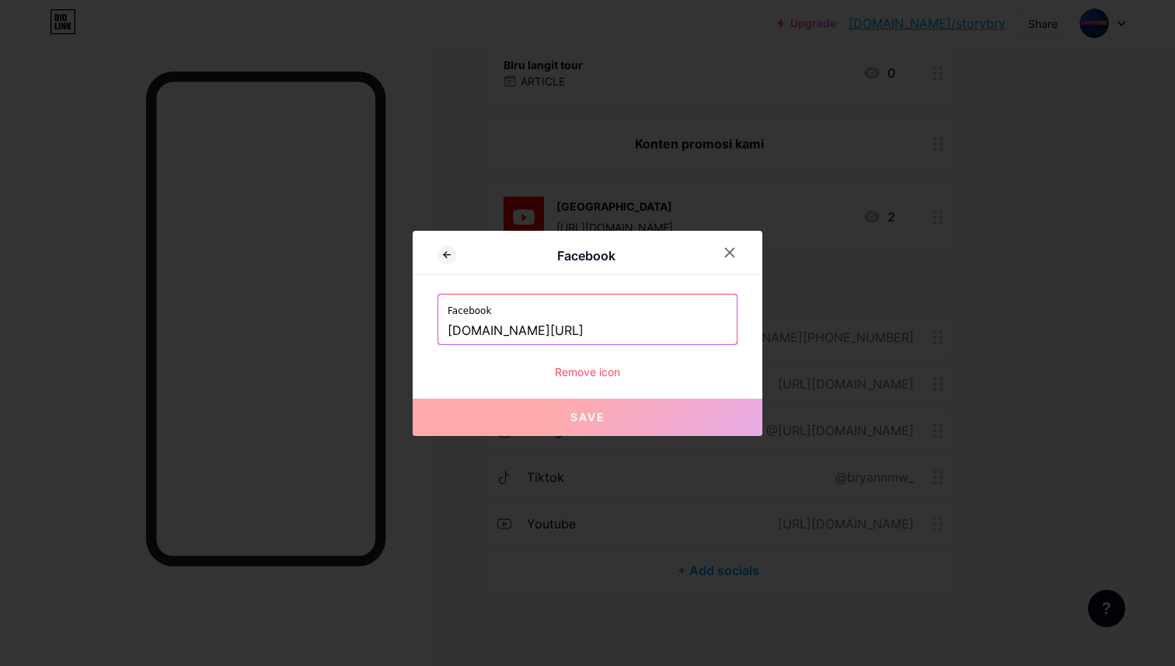
click at [698, 318] on input "www.facebook.com/birulangit" at bounding box center [587, 331] width 280 height 26
click at [691, 332] on input "www.facebook.com/birulangit" at bounding box center [587, 331] width 280 height 26
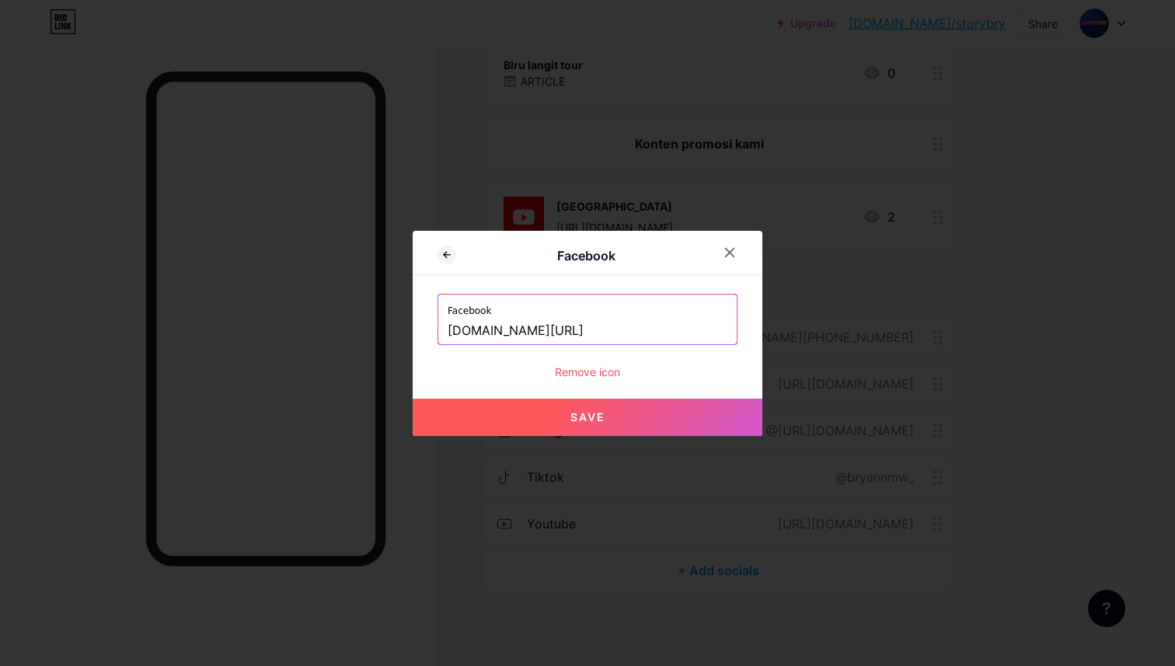
type input "www.facebook.com/"
click at [702, 252] on icon at bounding box center [729, 252] width 12 height 12
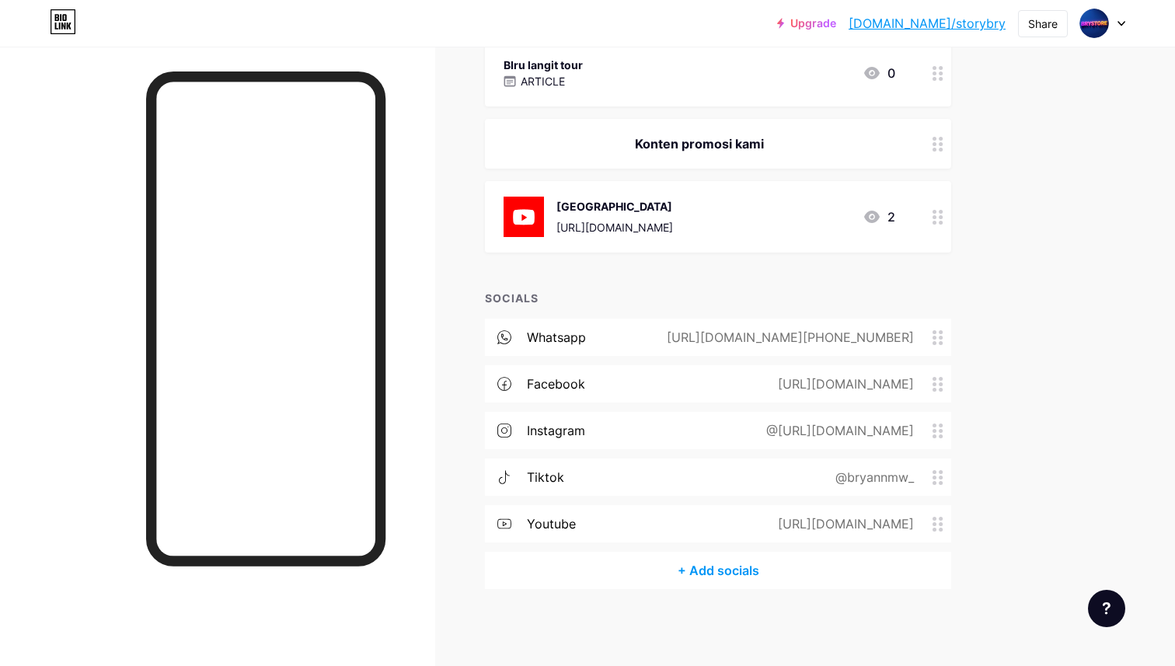
click at [702, 392] on div "facebook https://www.facebook.com/" at bounding box center [718, 383] width 466 height 37
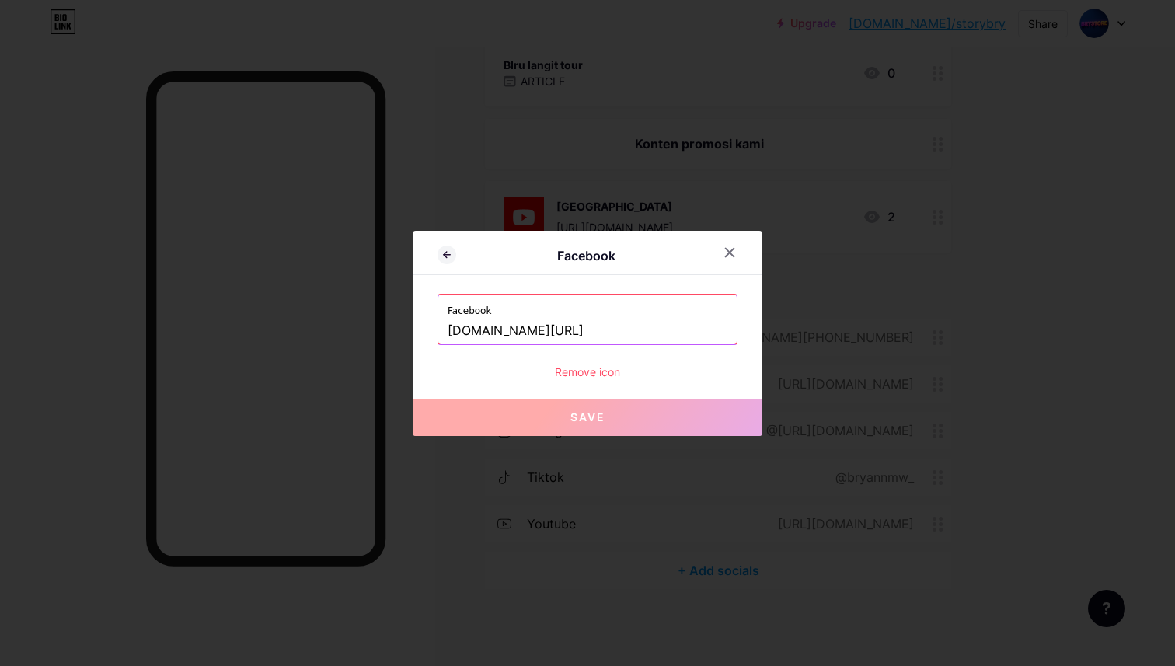
click at [624, 321] on input "www.facebook.com/" at bounding box center [587, 331] width 280 height 26
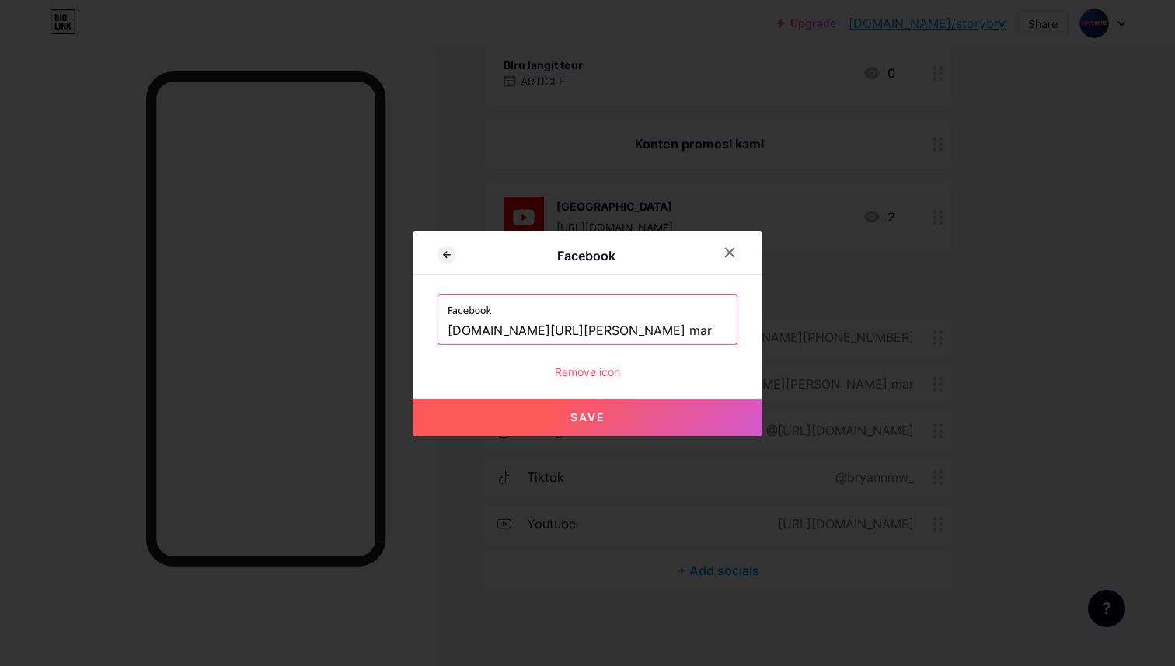
click at [605, 329] on input "www.facebook.com/bryan mar" at bounding box center [587, 331] width 280 height 26
click at [666, 323] on input "www.facebook.com/bryanmar" at bounding box center [587, 331] width 280 height 26
click at [670, 411] on button "Save" at bounding box center [587, 416] width 350 height 37
type input "https://www.facebook.com/bryanmarcowijaya"
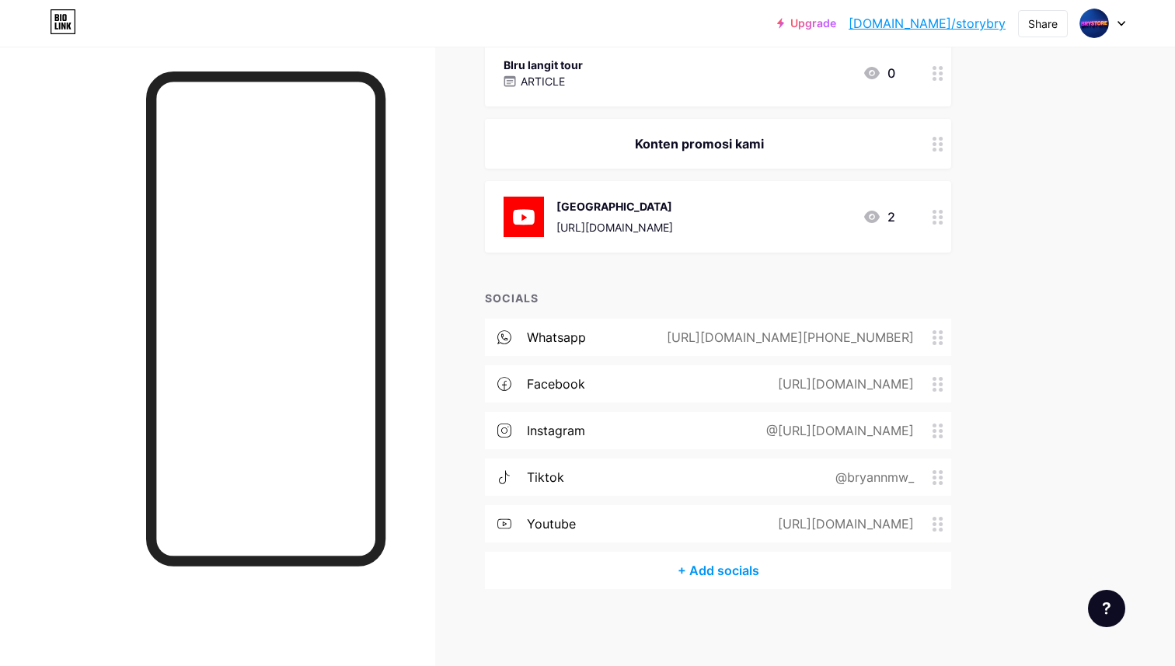
click at [702, 342] on circle at bounding box center [934, 343] width 4 height 4
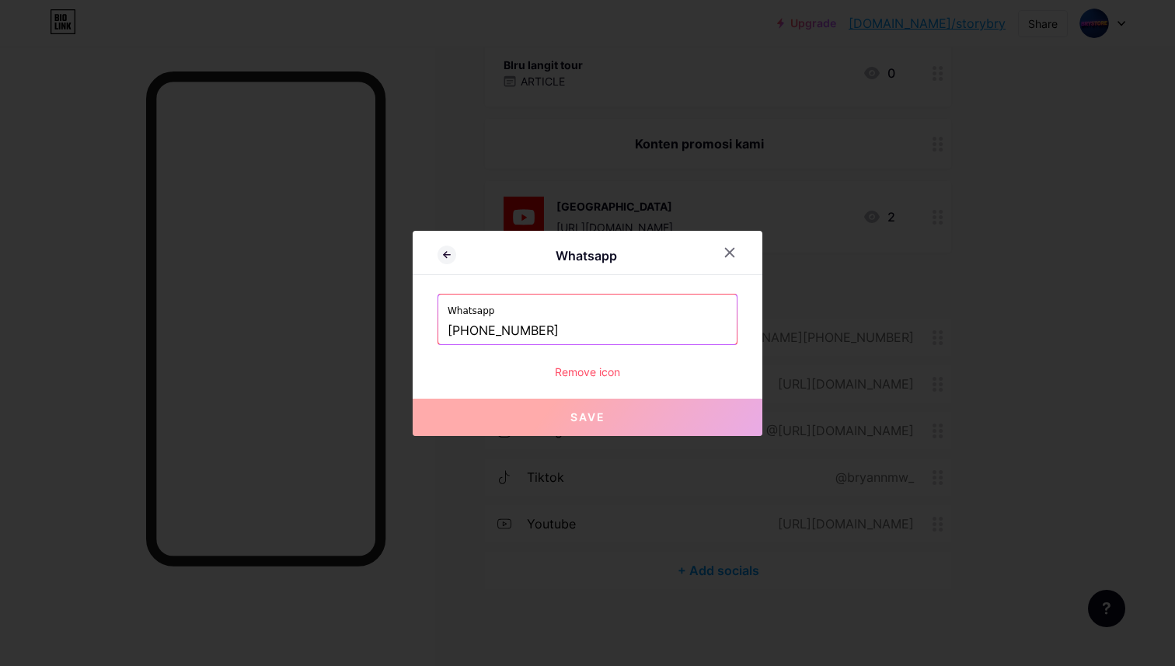
click at [674, 318] on input "+62081929157786" at bounding box center [587, 331] width 280 height 26
click at [608, 373] on div "Remove icon" at bounding box center [587, 372] width 300 height 16
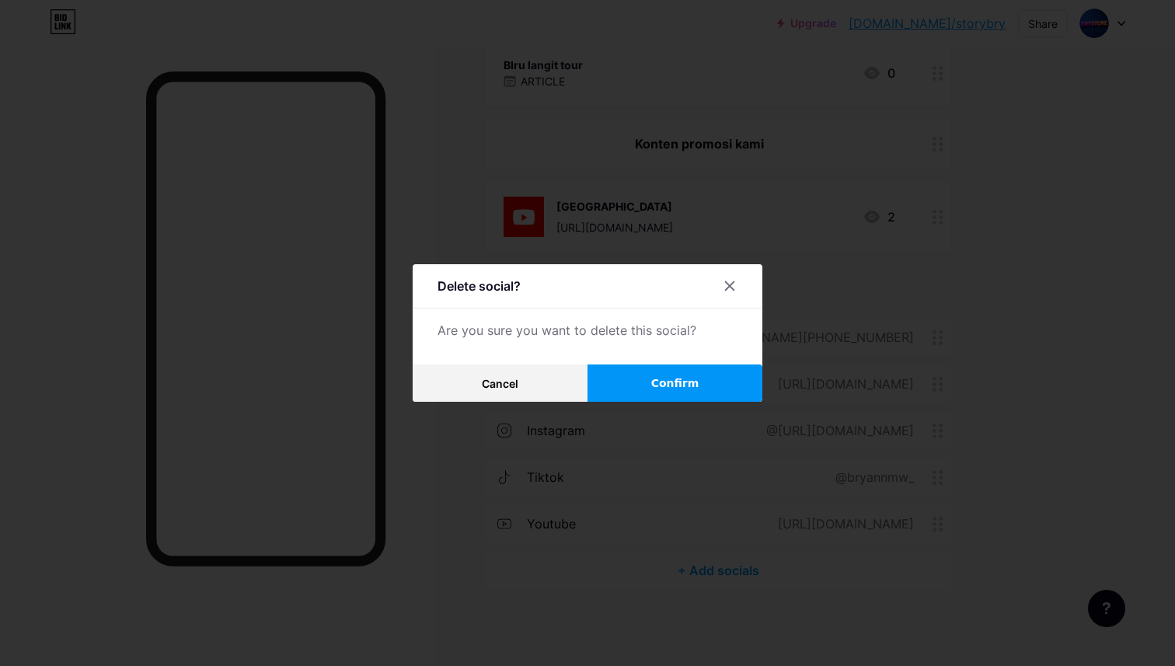
click at [639, 382] on button "Confirm" at bounding box center [674, 382] width 175 height 37
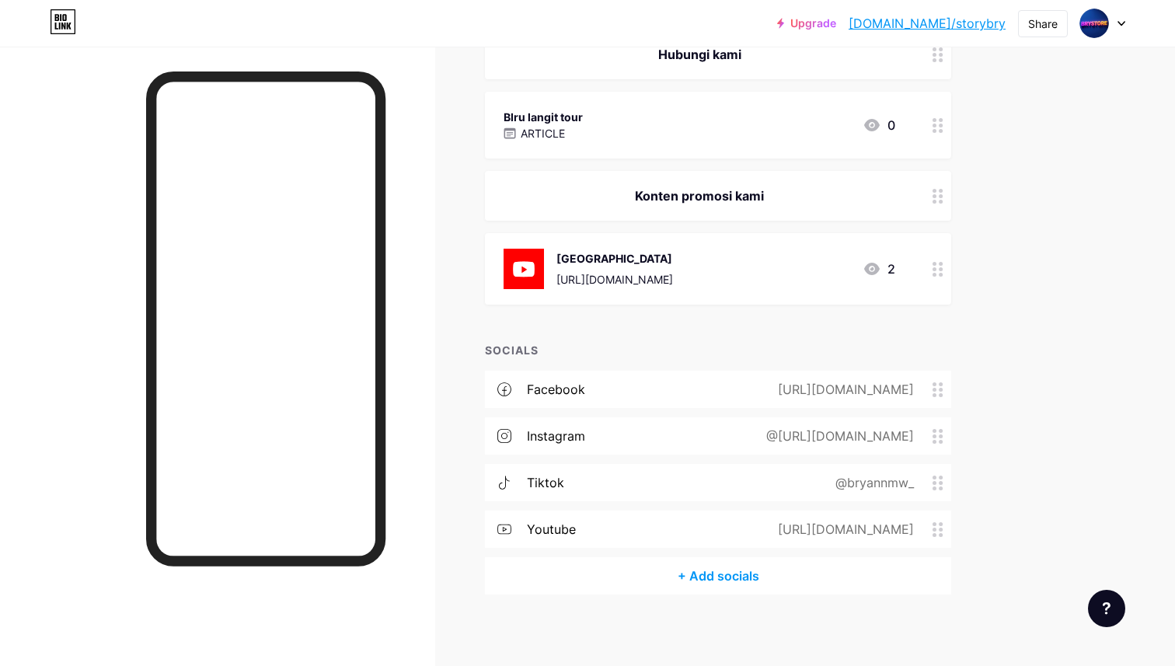
scroll to position [614, 0]
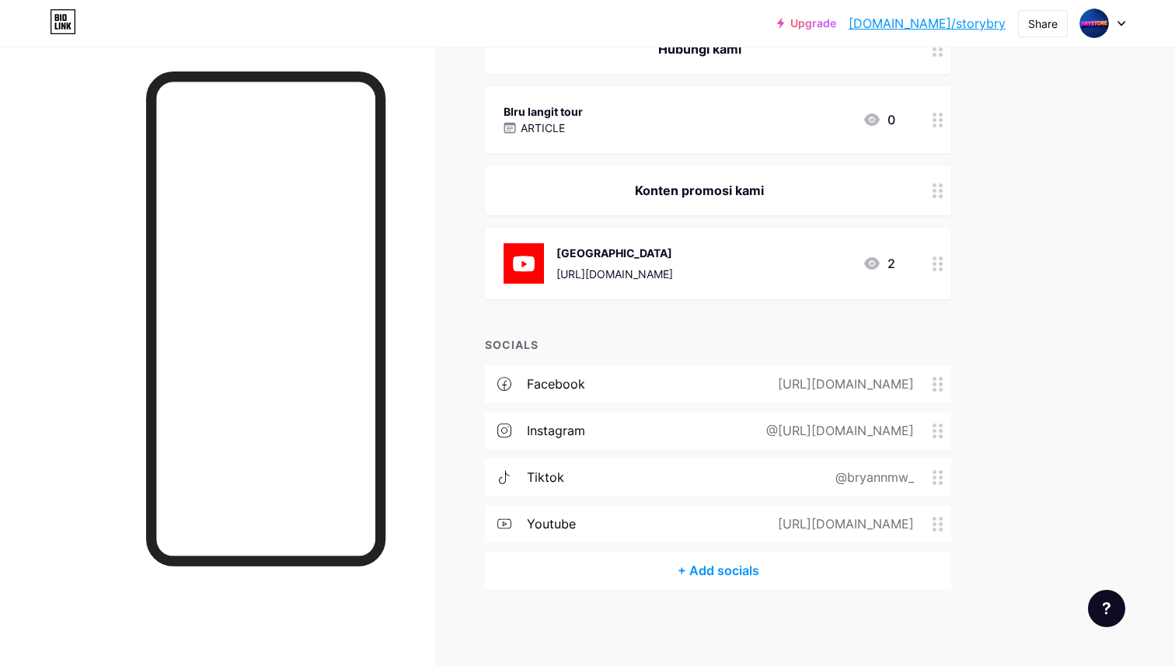
click at [702, 519] on div "[URL][DOMAIN_NAME]" at bounding box center [842, 523] width 179 height 19
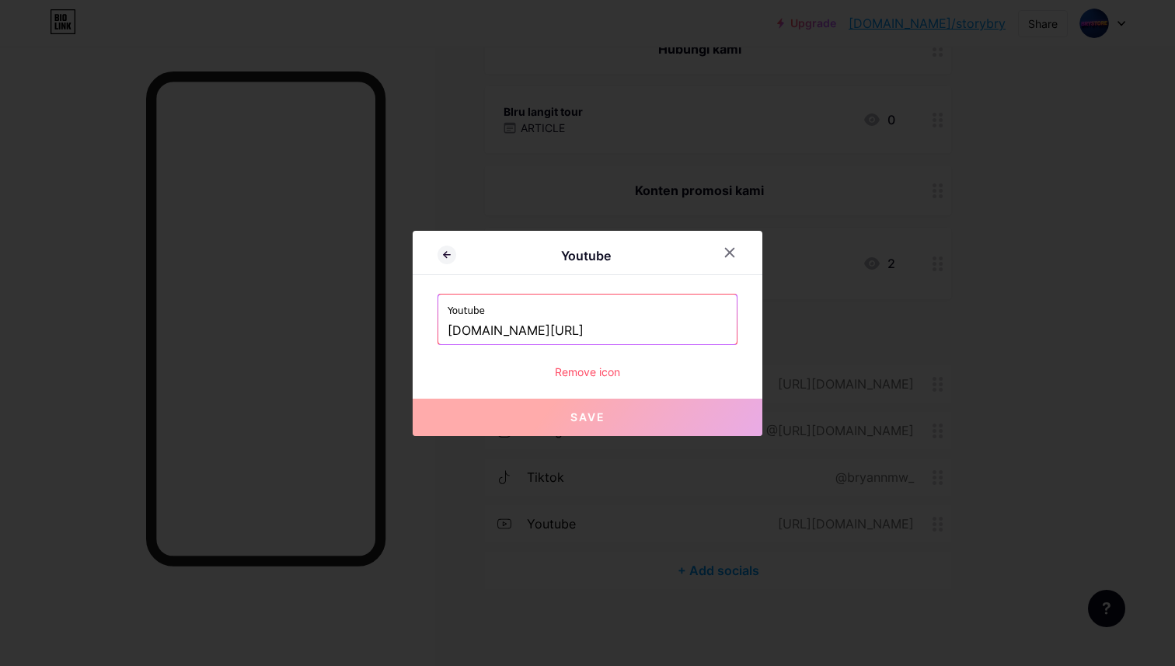
click at [634, 329] on input "www.youtube/" at bounding box center [587, 331] width 280 height 26
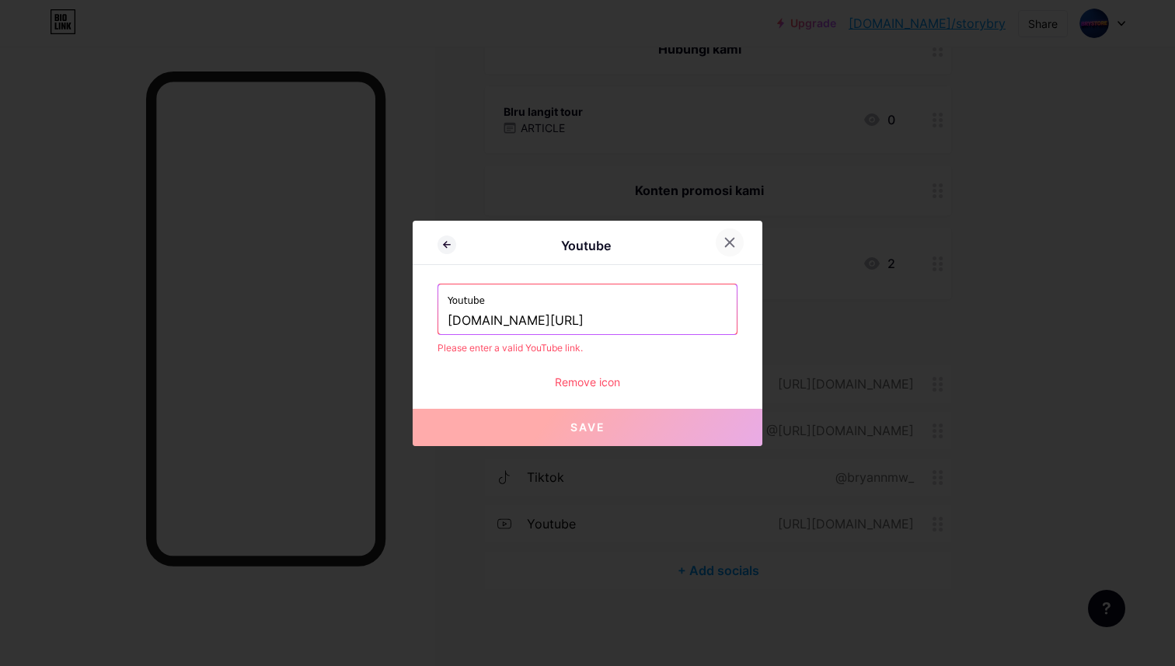
type input "www.youtube/BRYSTORE"
click at [702, 243] on icon at bounding box center [730, 242] width 9 height 9
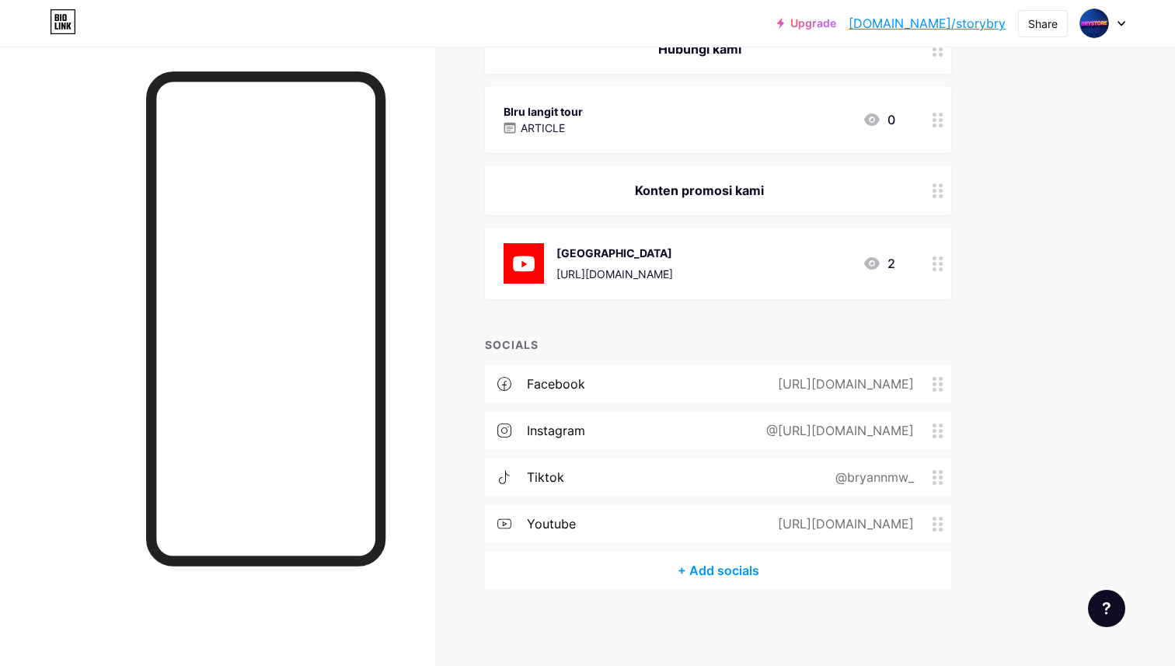
click at [702, 527] on div "https://www.youtube/BRYSTORE" at bounding box center [842, 523] width 179 height 19
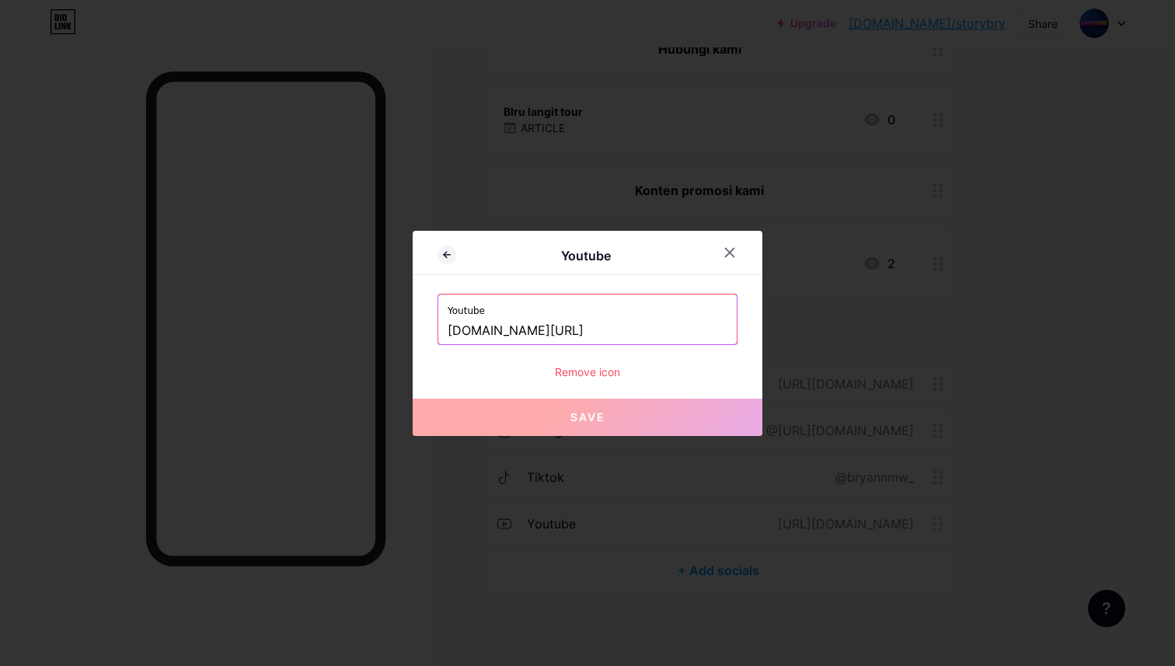
click at [527, 328] on input "www.youtube/BRYSTORE" at bounding box center [587, 331] width 280 height 26
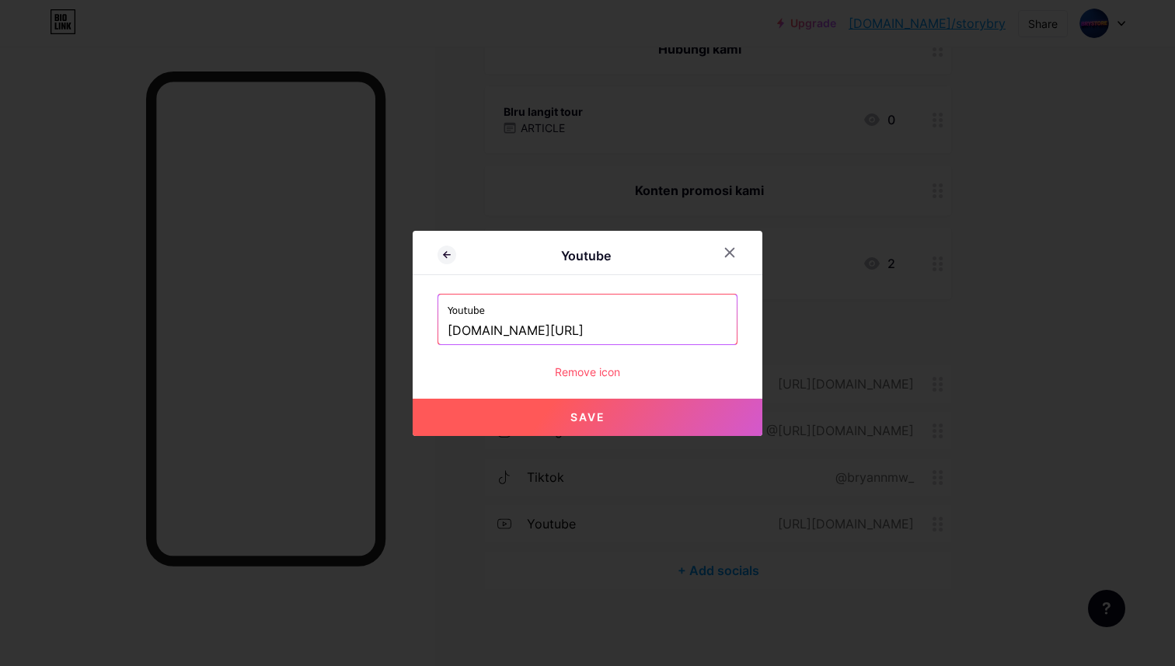
click at [545, 411] on button "Save" at bounding box center [587, 416] width 350 height 37
type input "https://www.youtube.com/BRYSTORE"
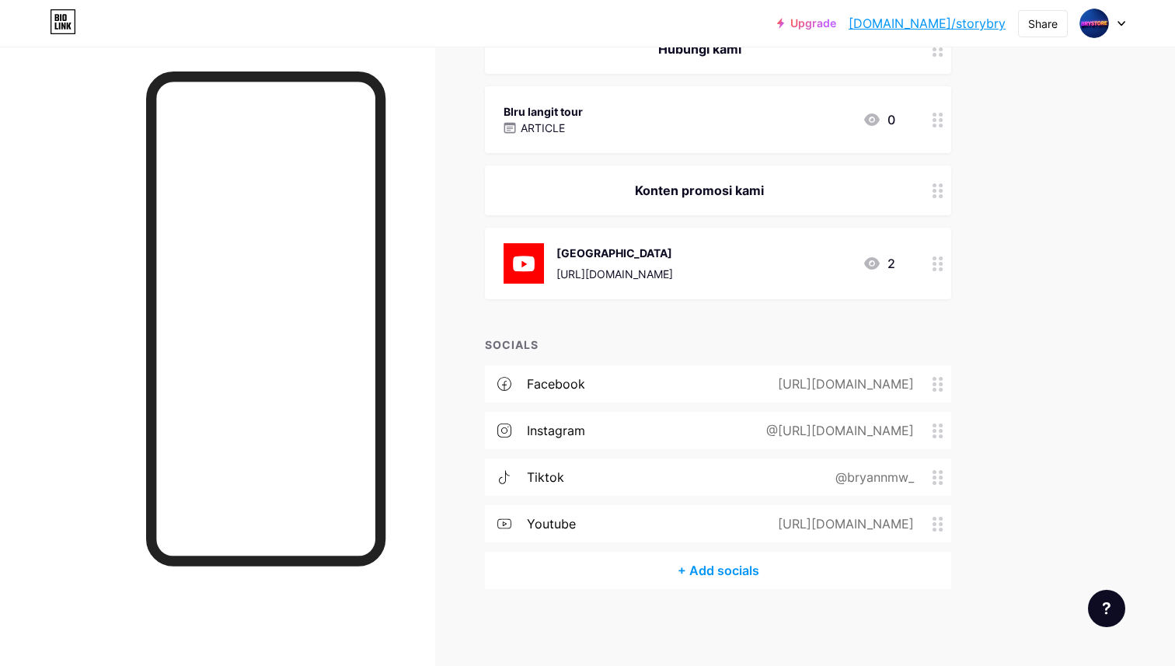
click at [702, 264] on icon at bounding box center [937, 263] width 11 height 15
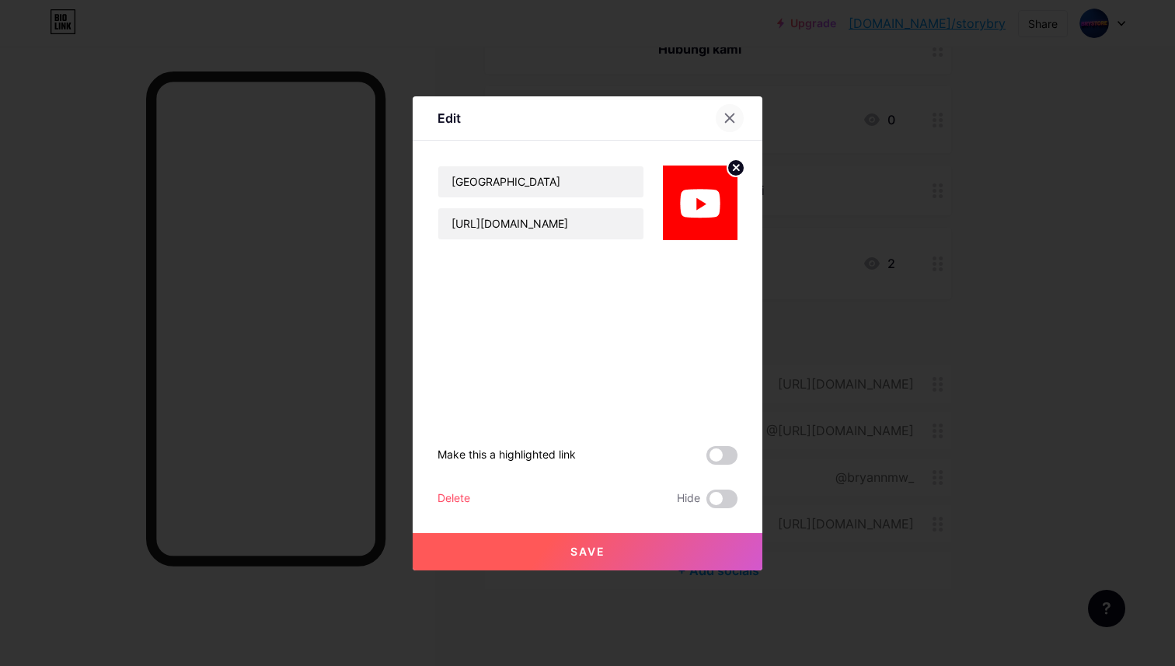
click at [702, 118] on icon at bounding box center [729, 118] width 12 height 12
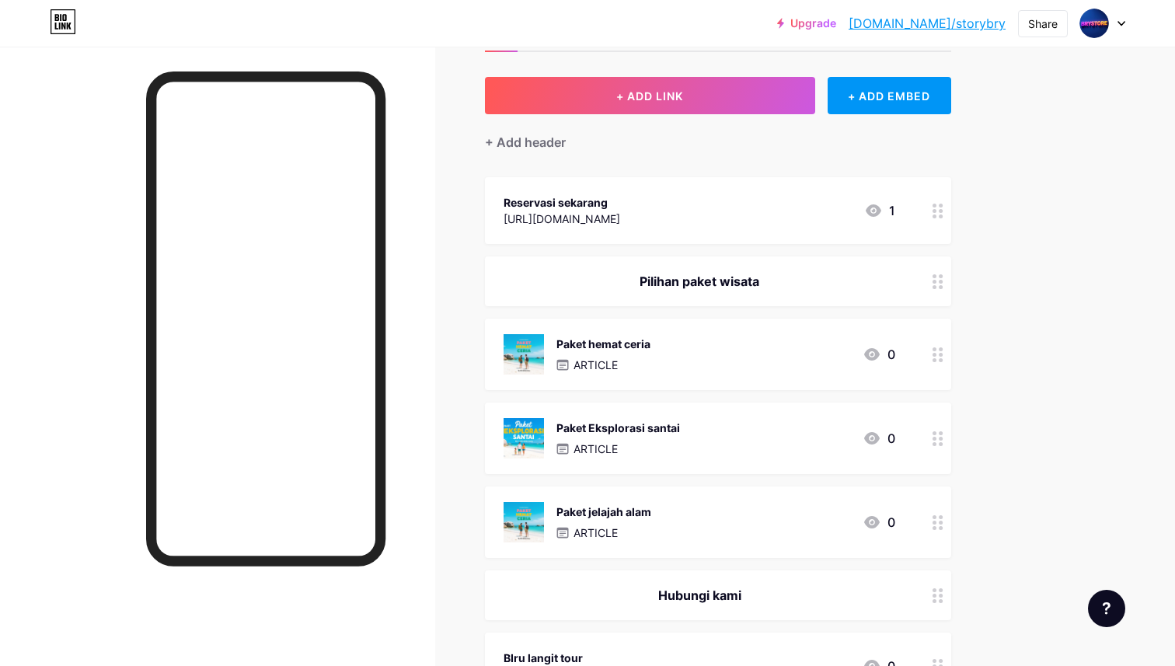
scroll to position [66, 0]
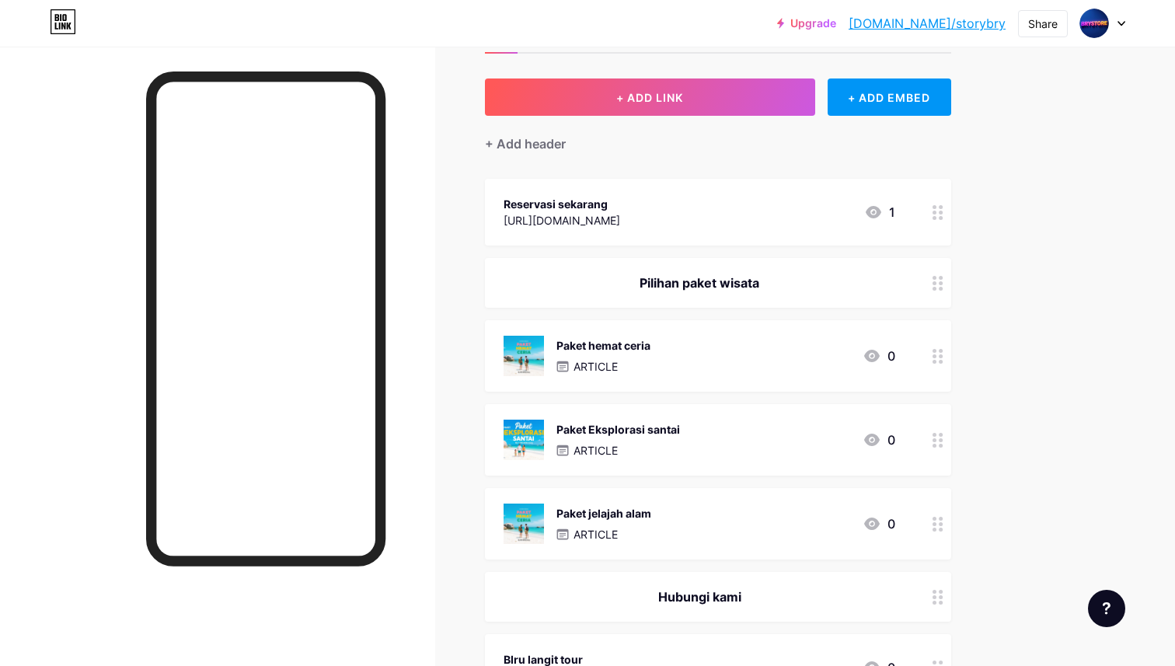
click at [702, 212] on circle at bounding box center [934, 213] width 4 height 4
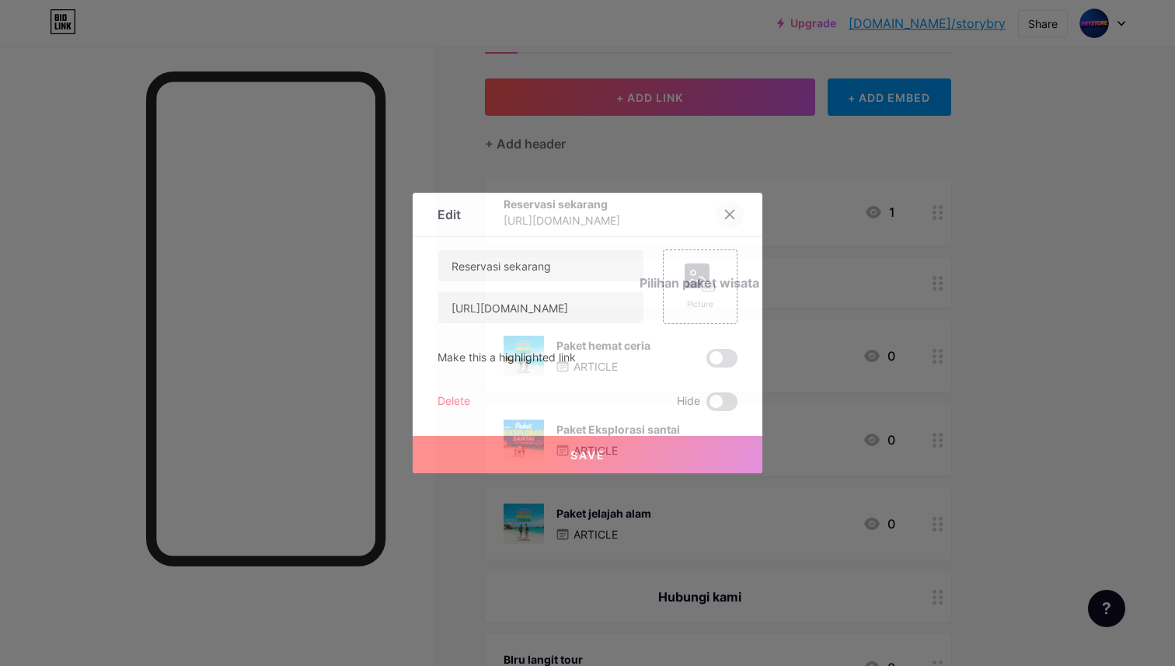
click at [702, 212] on icon at bounding box center [730, 215] width 9 height 9
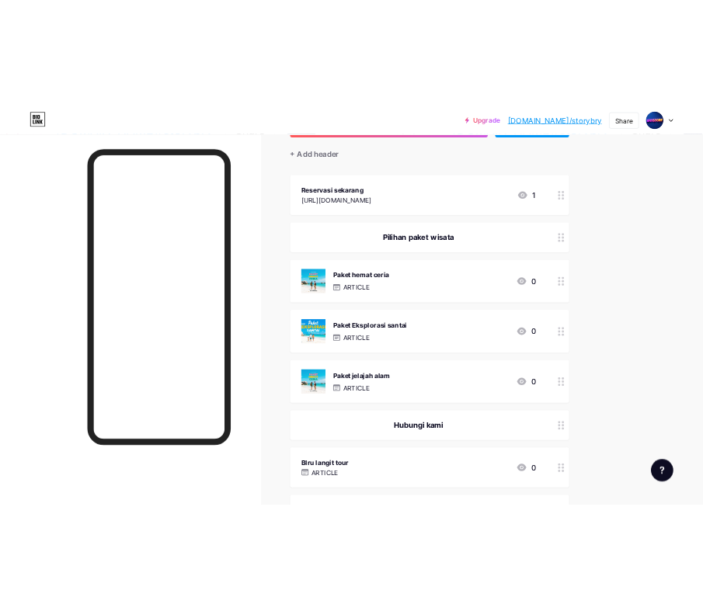
scroll to position [136, 0]
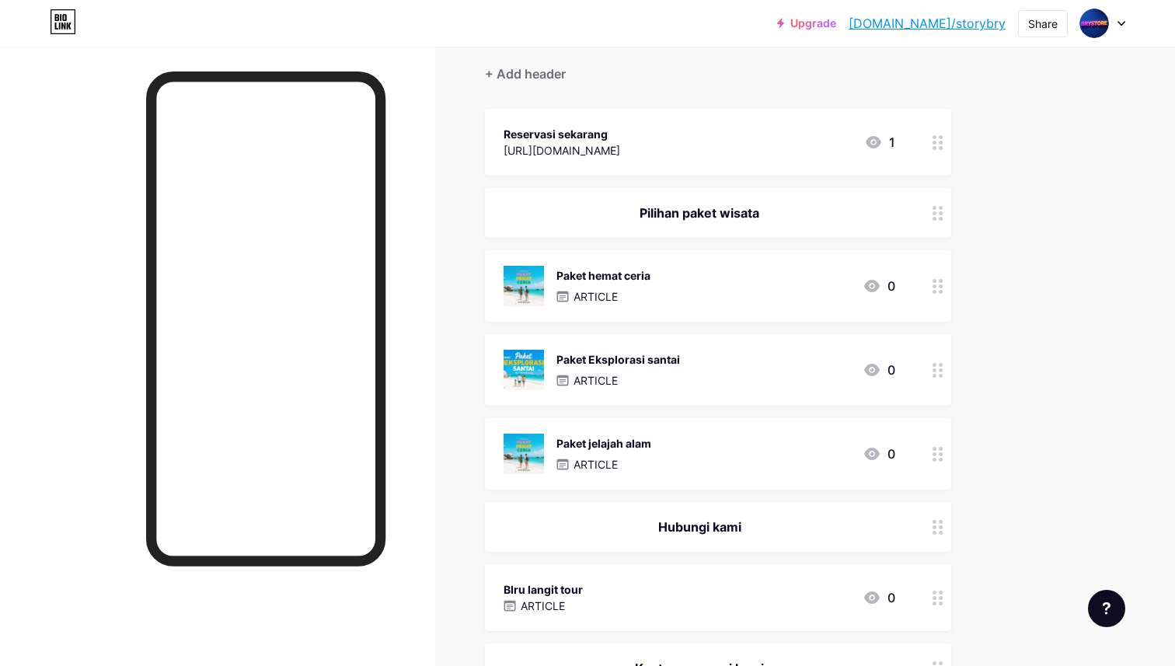
click at [702, 137] on icon at bounding box center [937, 142] width 11 height 15
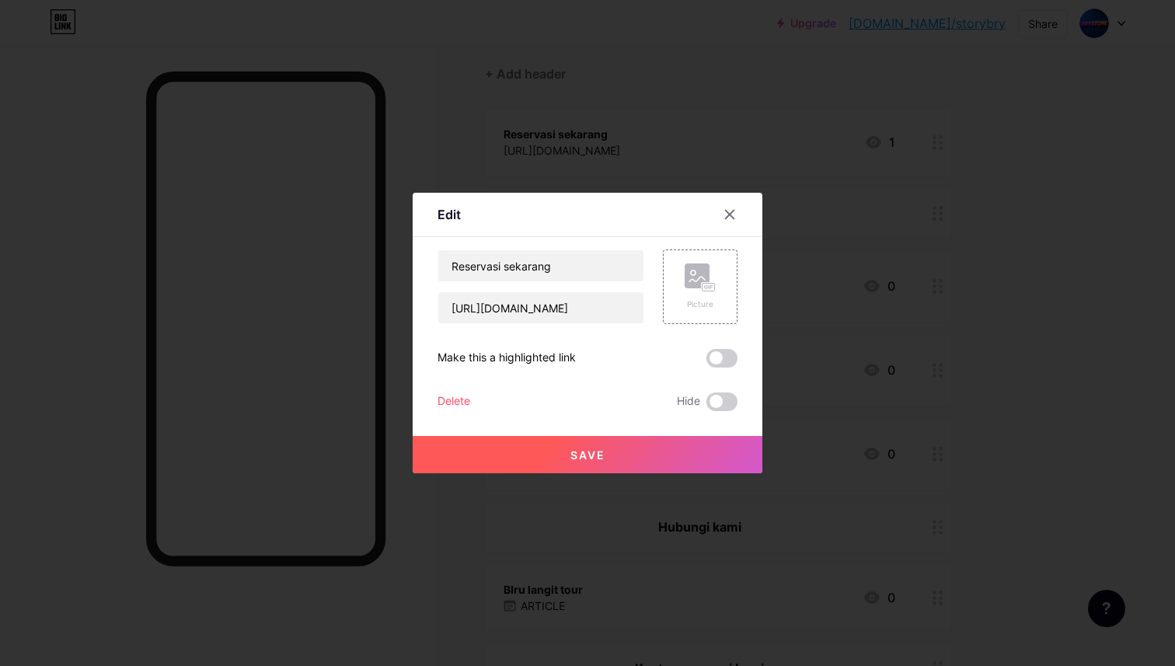
click at [454, 399] on div "Delete" at bounding box center [453, 401] width 33 height 19
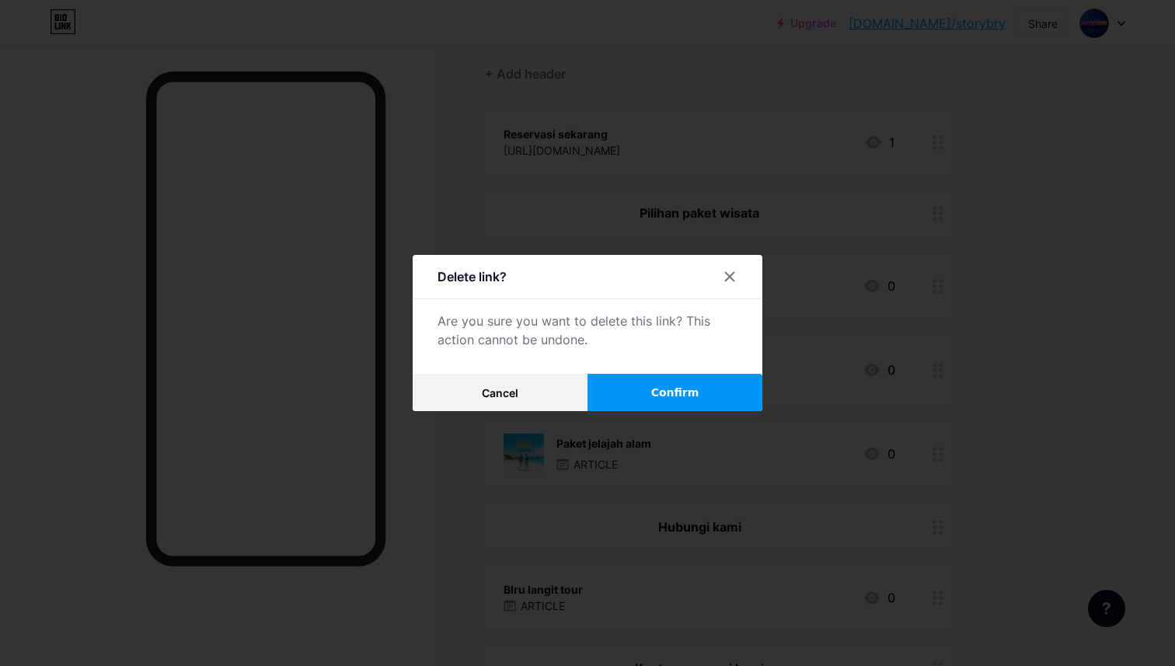
click at [633, 391] on button "Confirm" at bounding box center [674, 392] width 175 height 37
click at [702, 280] on icon at bounding box center [729, 276] width 12 height 12
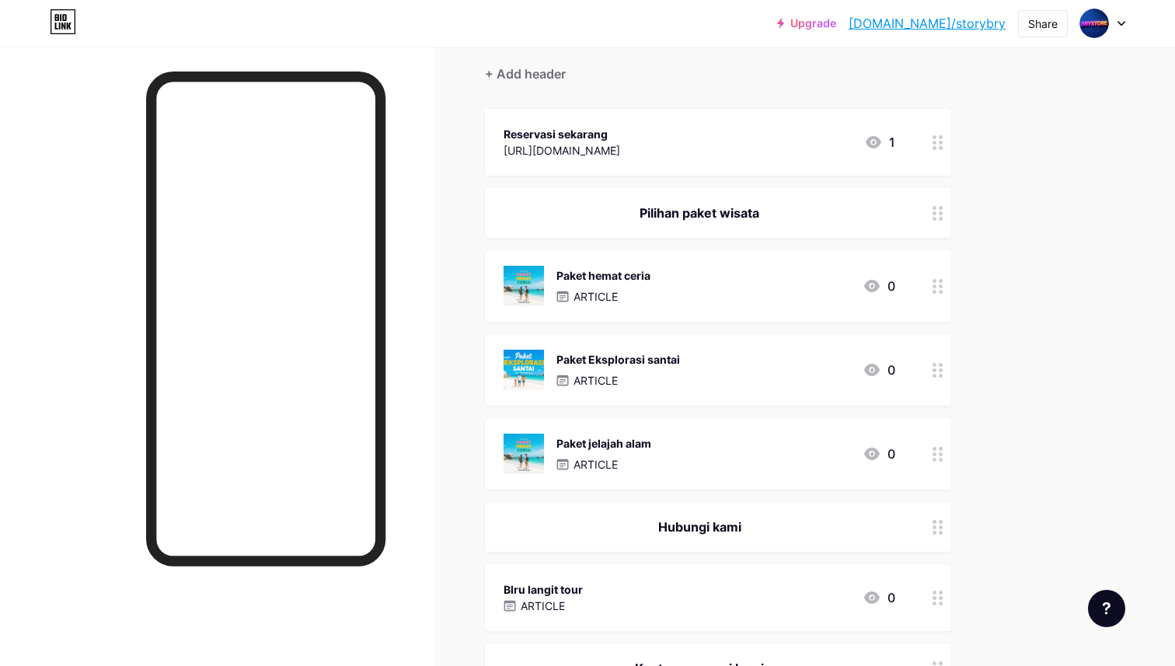
click at [702, 207] on circle at bounding box center [934, 208] width 4 height 4
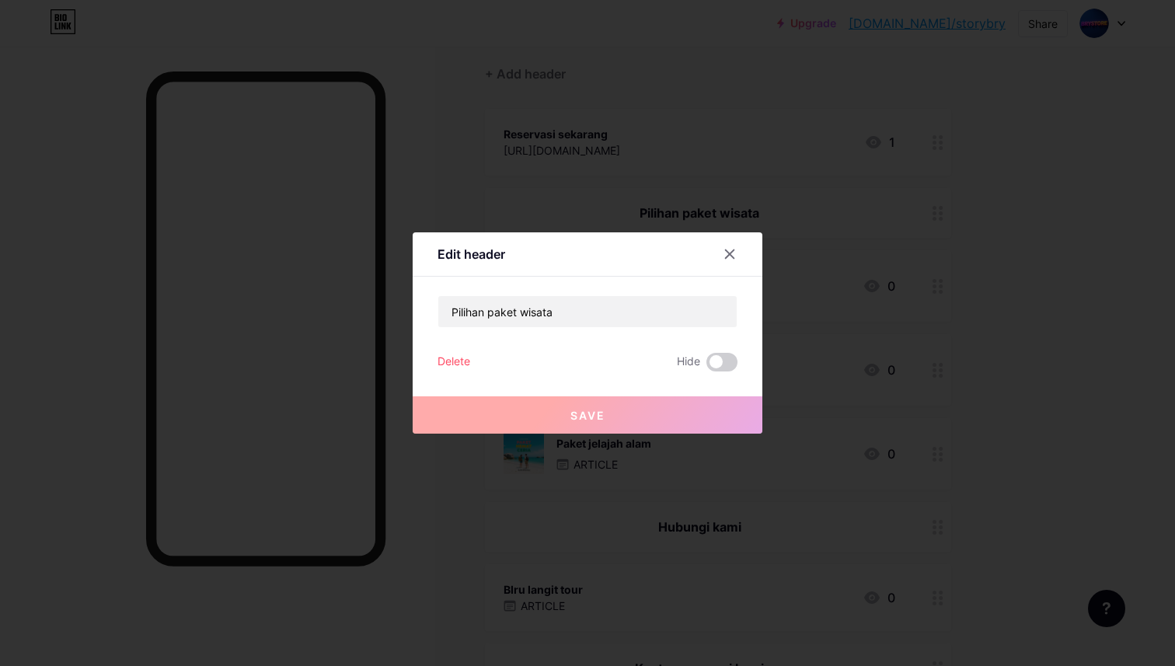
click at [461, 360] on div "Delete" at bounding box center [453, 362] width 33 height 19
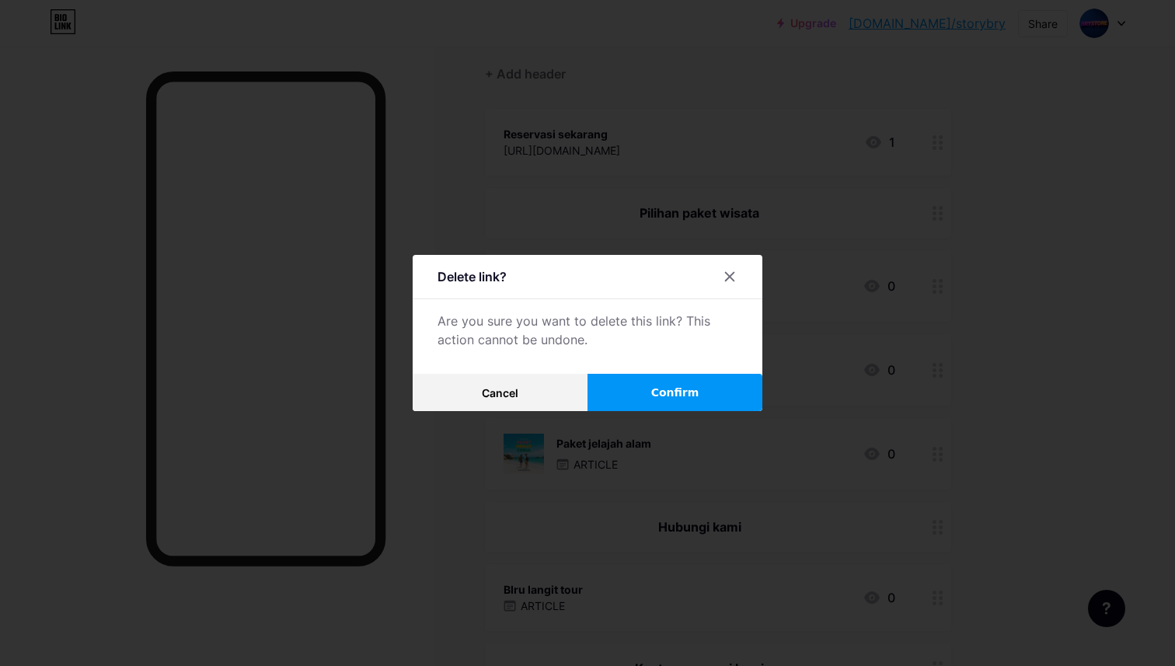
click at [680, 376] on button "Confirm" at bounding box center [674, 392] width 175 height 37
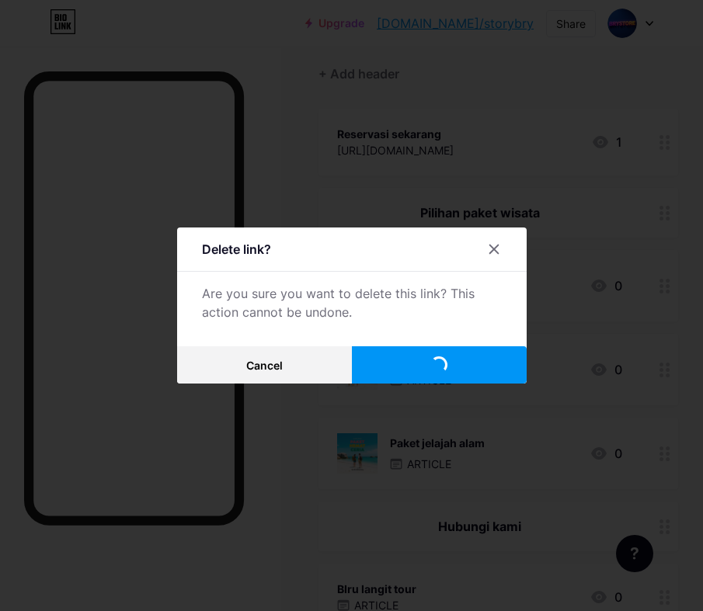
click at [405, 366] on button "Confirm" at bounding box center [439, 364] width 175 height 37
